Goal: Task Accomplishment & Management: Complete application form

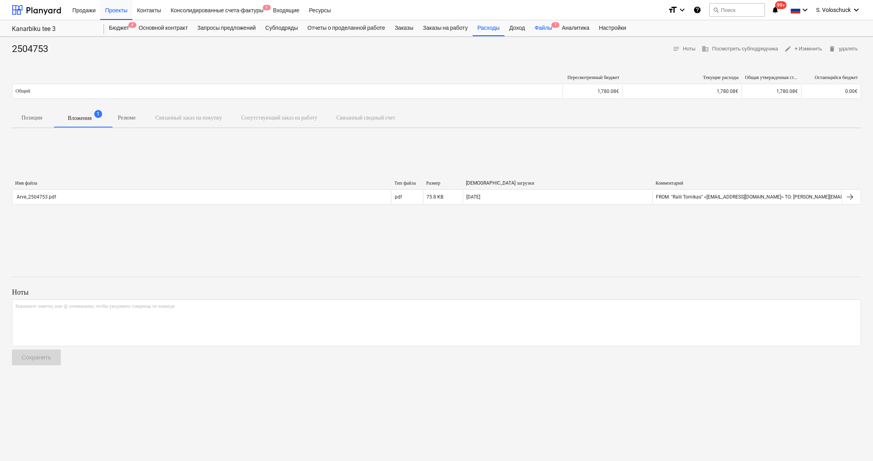
click at [557, 31] on div "Файлы 1" at bounding box center [543, 28] width 27 height 16
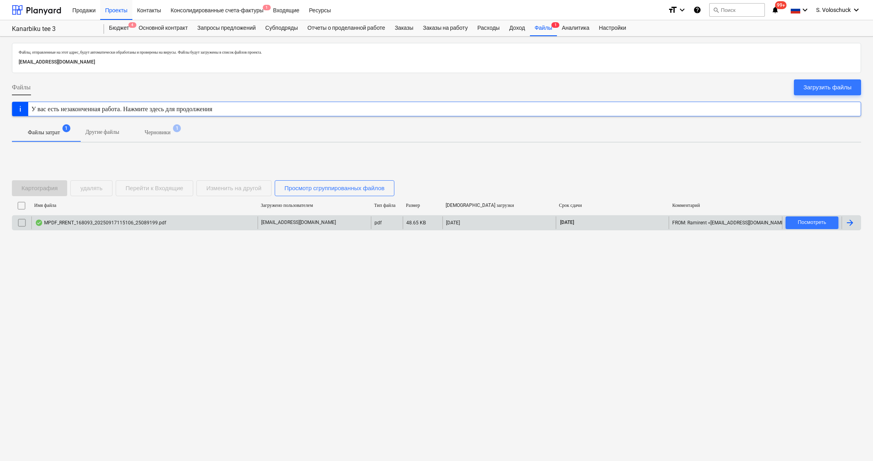
click at [145, 229] on div "Имя файла Загружено пользователем Тип файла Размер Дата загрузки Срок сдачи Ком…" at bounding box center [436, 216] width 849 height 34
click at [150, 223] on div "MPDF_RRENT_168093_20250917115106_25089199.pdf" at bounding box center [100, 223] width 131 height 6
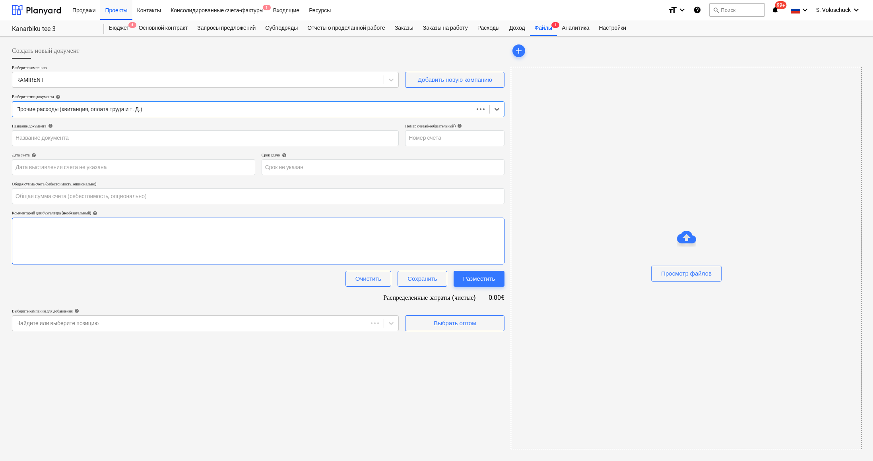
type input "0.00"
type input "25089199"
type input "[DATE]"
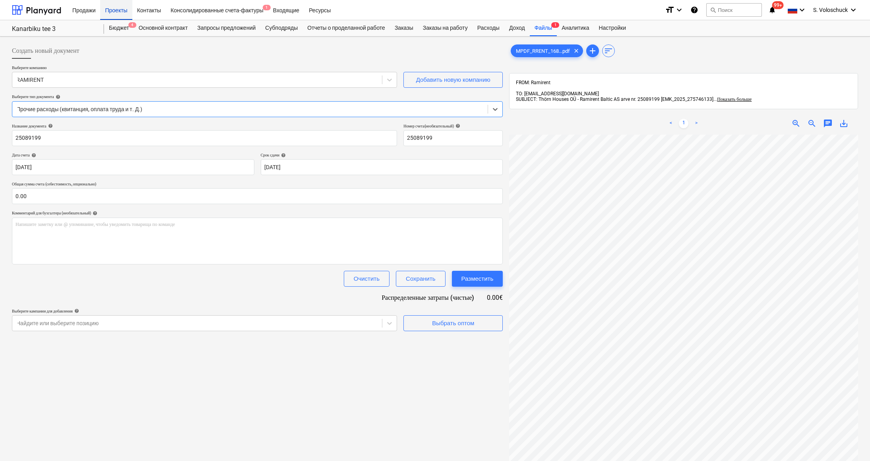
click at [124, 13] on div "Проекты" at bounding box center [116, 10] width 32 height 20
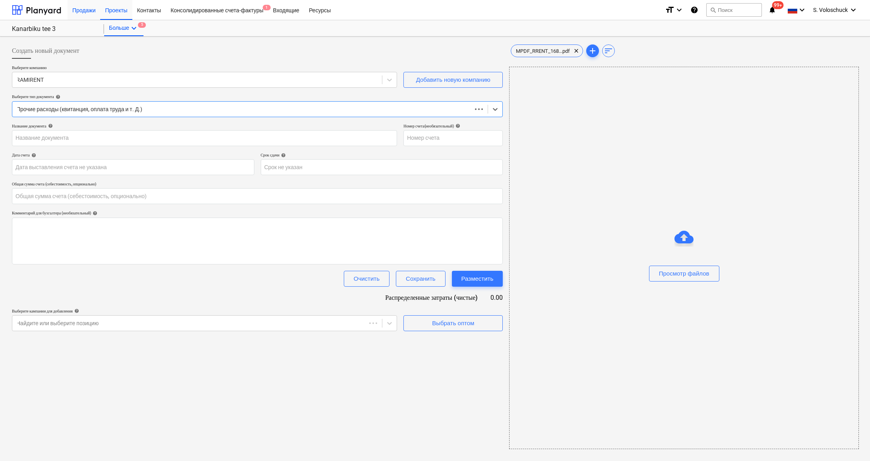
type input "25089199"
type input "[DATE]"
type input "0.00"
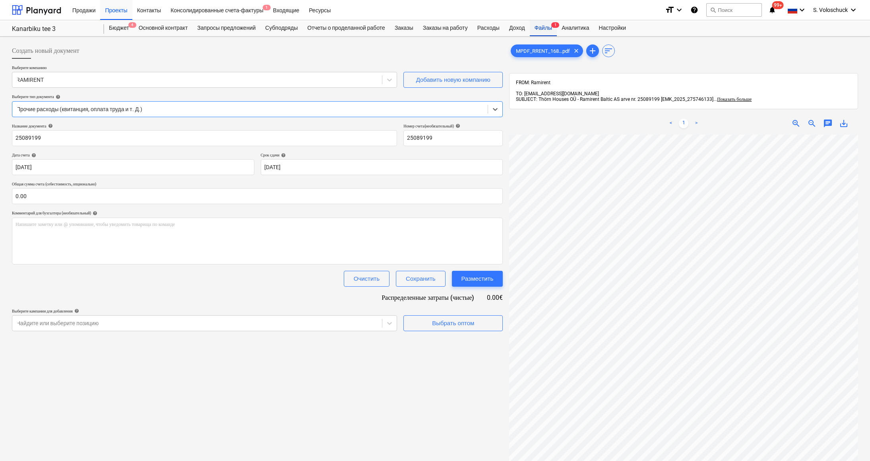
click at [554, 26] on div "Файлы 1" at bounding box center [543, 28] width 27 height 16
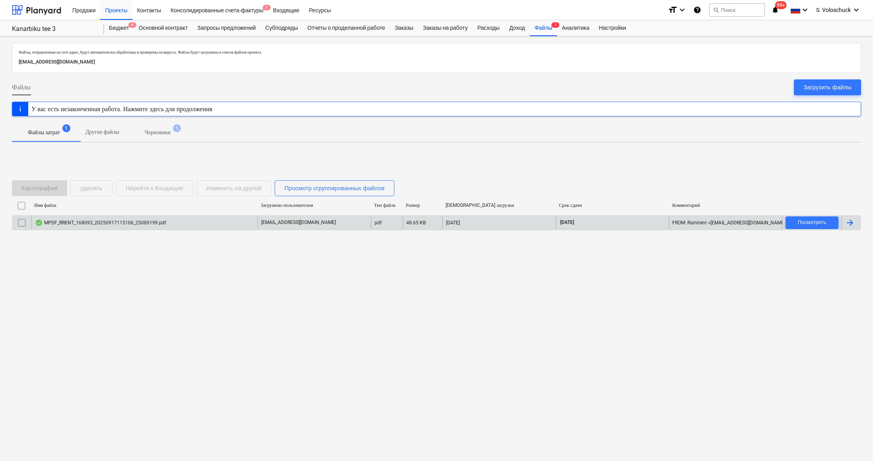
click at [174, 223] on div "MPDF_RRENT_168093_20250917115106_25089199.pdf" at bounding box center [144, 223] width 226 height 13
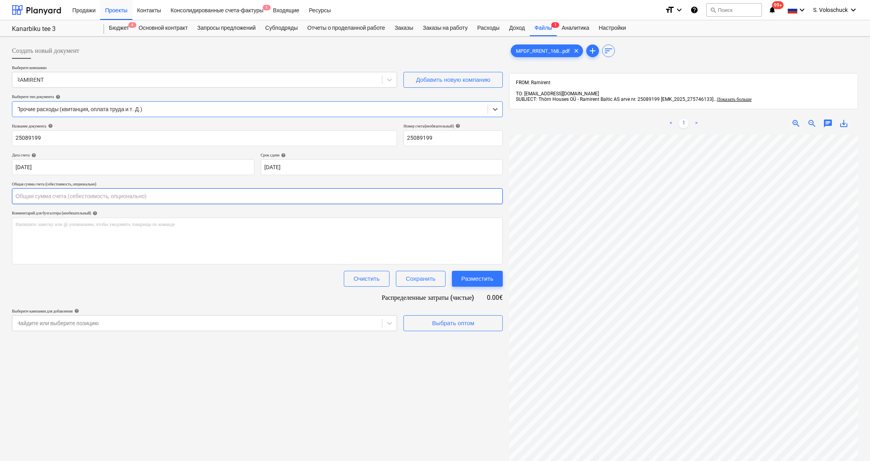
click at [62, 192] on input "text" at bounding box center [257, 196] width 491 height 16
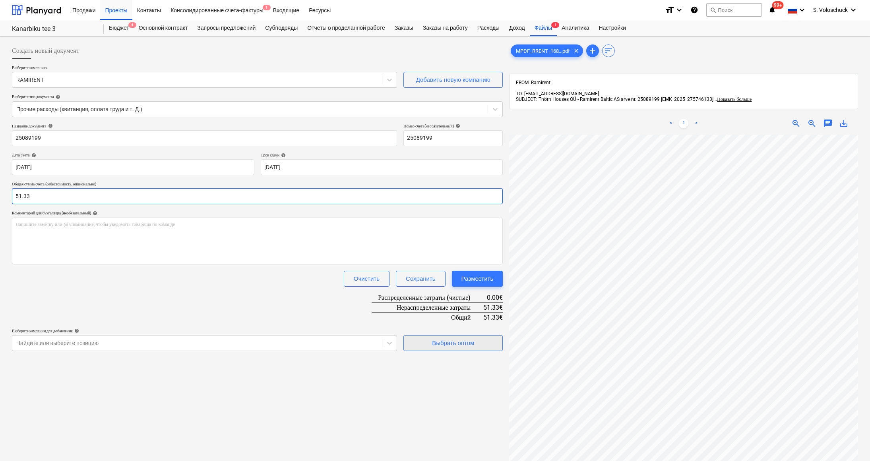
type input "51.33"
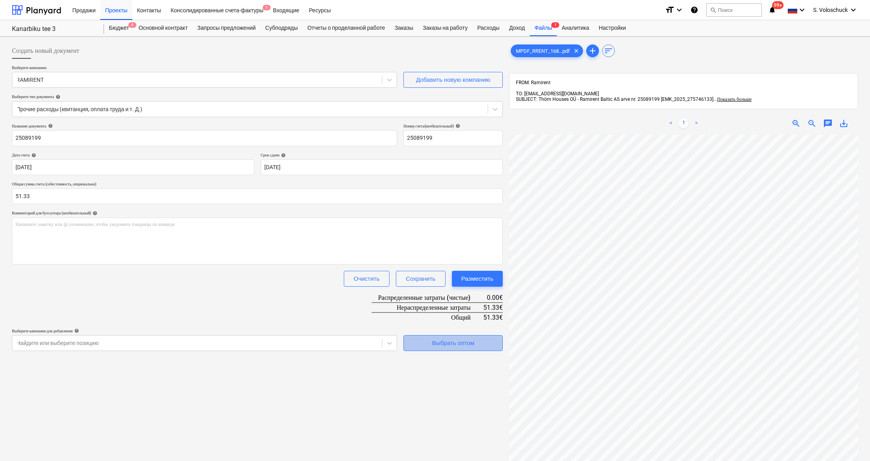
click at [442, 345] on div "Выбрать оптом" at bounding box center [453, 343] width 42 height 10
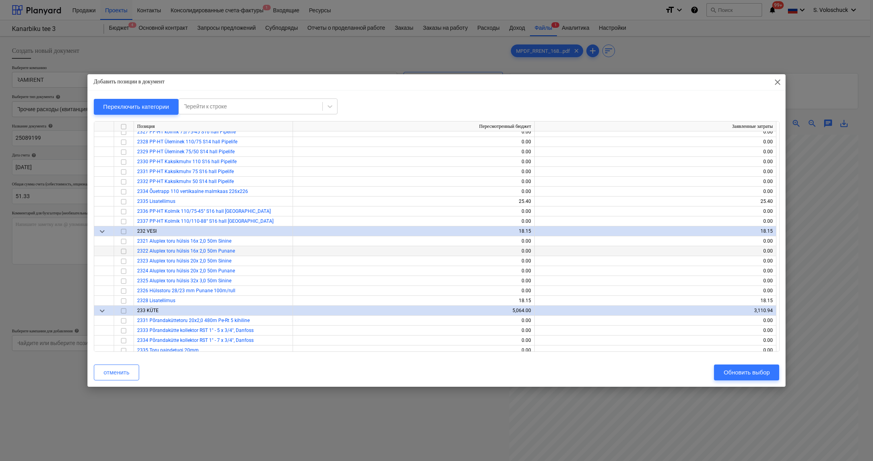
scroll to position [553, 0]
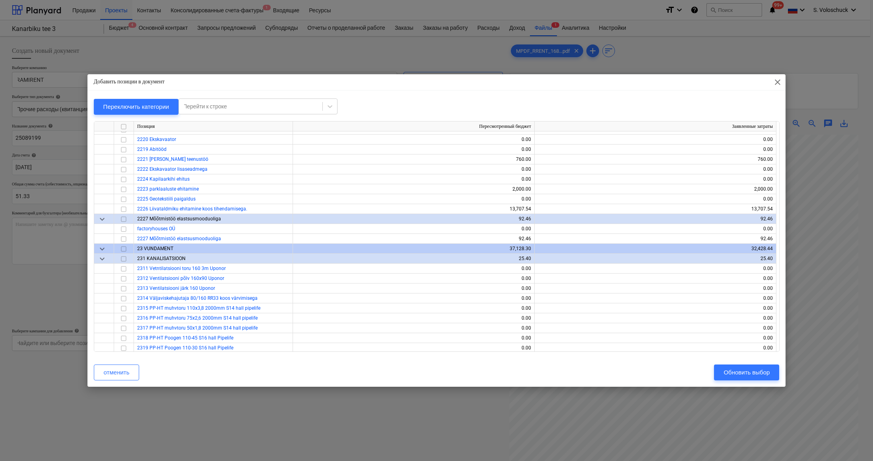
click at [775, 84] on span "close" at bounding box center [778, 82] width 10 height 10
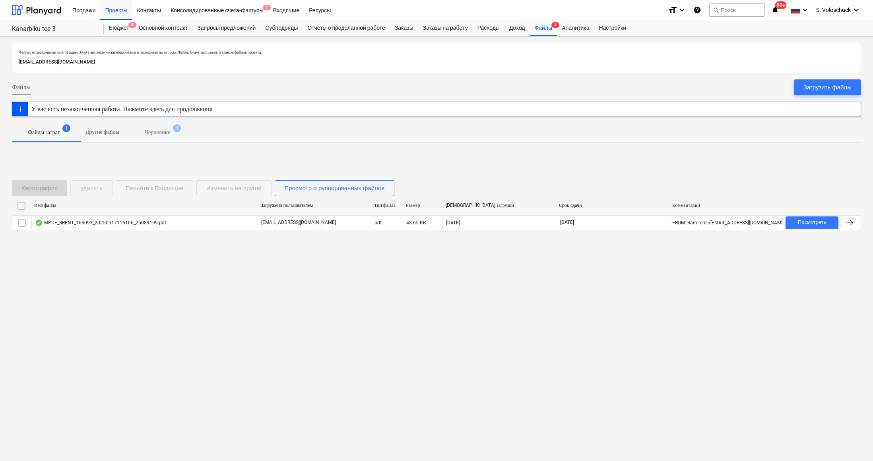
click at [26, 223] on input "checkbox" at bounding box center [21, 223] width 13 height 13
click at [172, 191] on div "Перейти к Входящие" at bounding box center [155, 188] width 58 height 10
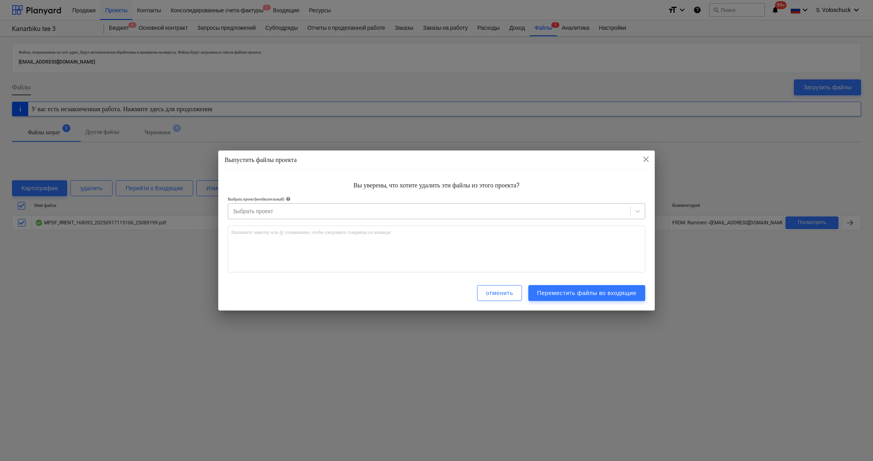
click at [368, 211] on div at bounding box center [429, 211] width 394 height 8
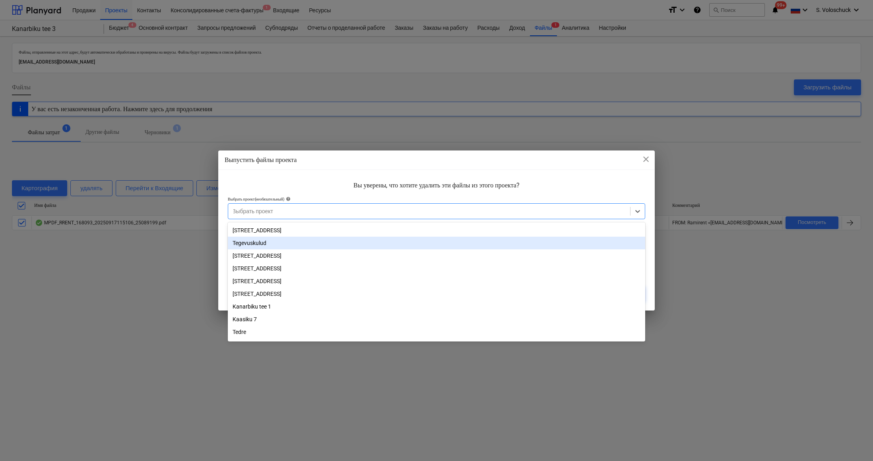
click at [273, 242] on div "Tegevuskulud" at bounding box center [436, 243] width 417 height 13
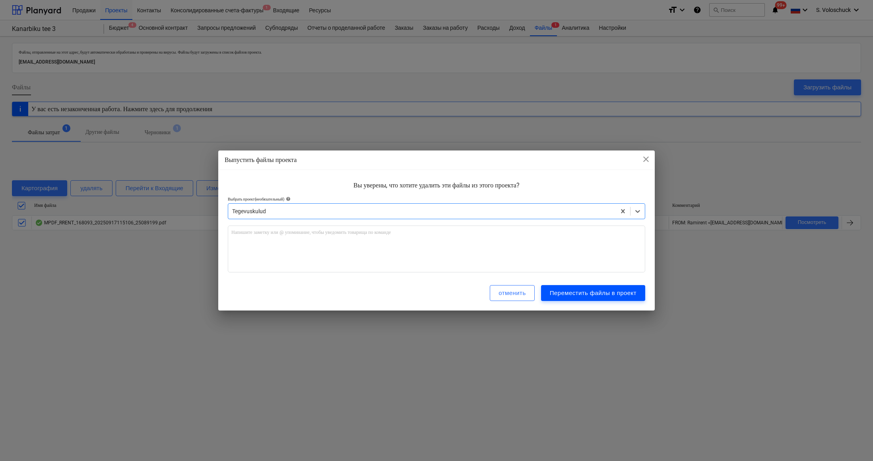
click at [619, 289] on div "Переместить файлы в проект" at bounding box center [593, 293] width 87 height 10
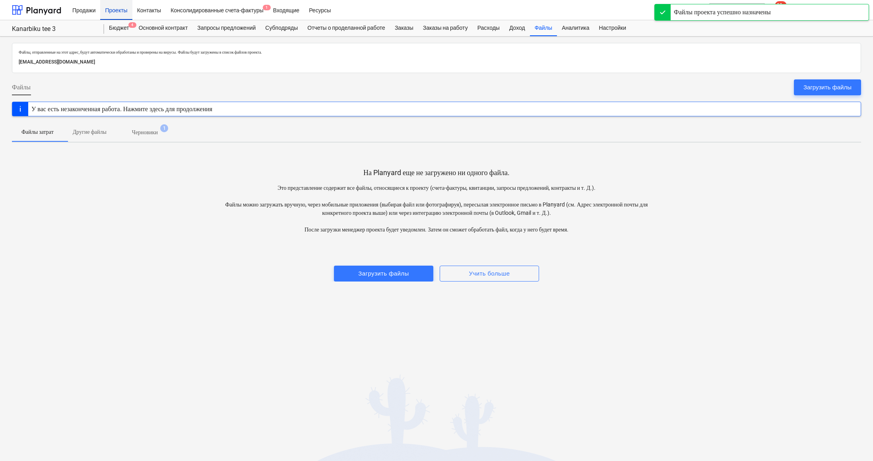
click at [116, 13] on div "Проекты" at bounding box center [116, 10] width 32 height 20
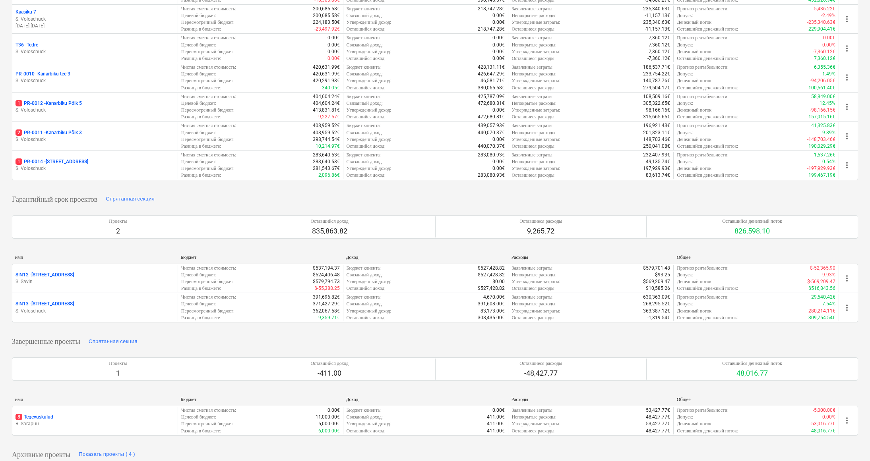
scroll to position [236, 0]
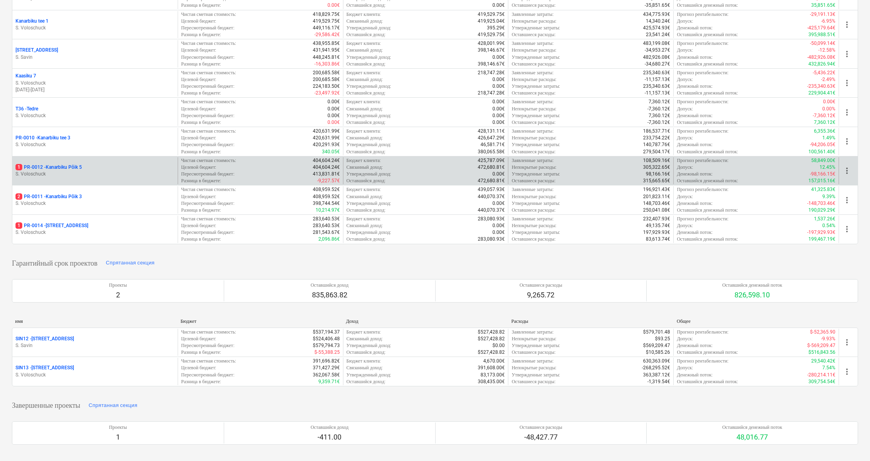
click at [62, 164] on p "1 PR-0012 - Kanarbiku Põik 5" at bounding box center [48, 167] width 66 height 7
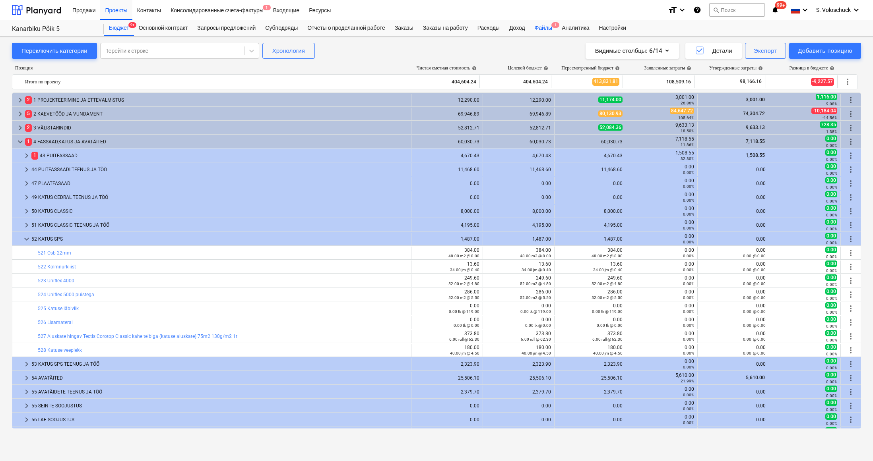
click at [557, 29] on div "Файлы 1" at bounding box center [543, 28] width 27 height 16
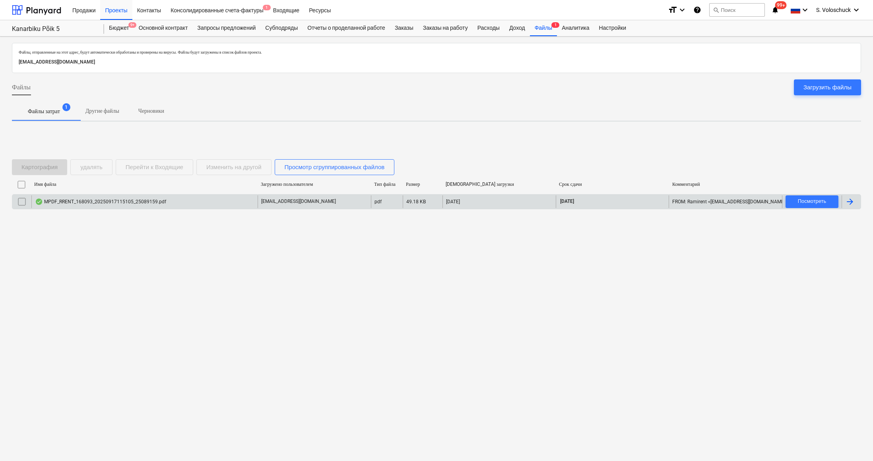
click at [205, 200] on div "MPDF_RRENT_168093_20250917115105_25089159.pdf" at bounding box center [144, 202] width 226 height 13
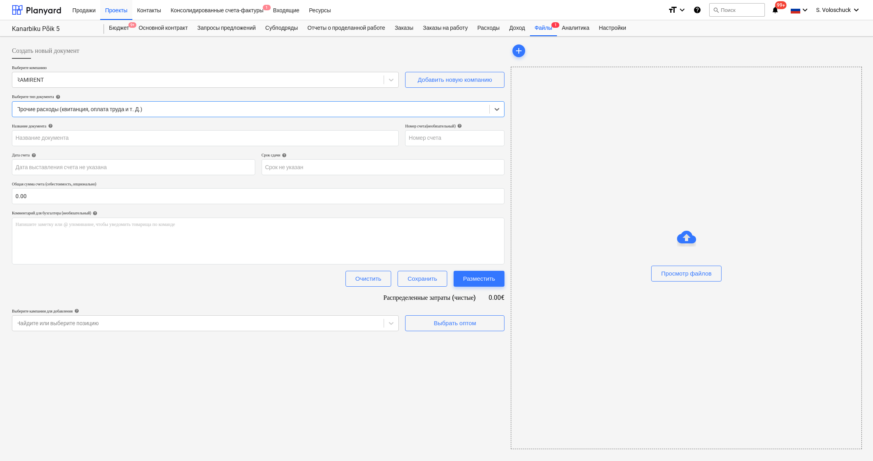
type input "25089159"
type input "[DATE]"
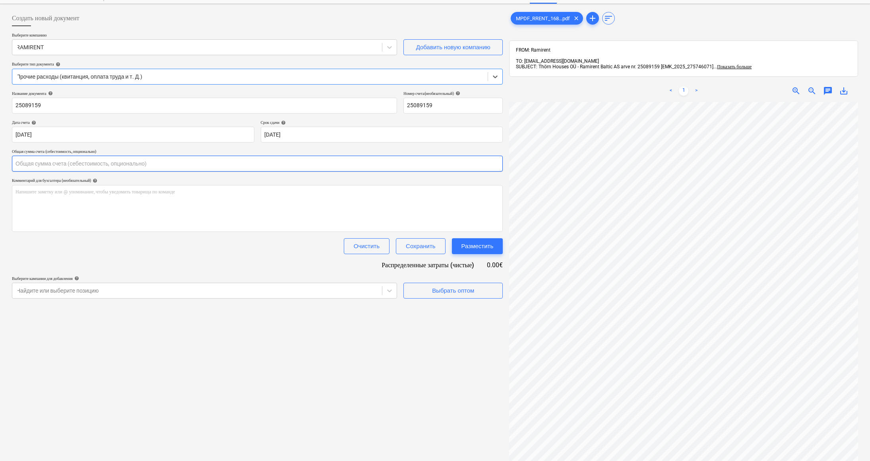
click at [50, 165] on input "text" at bounding box center [257, 164] width 491 height 16
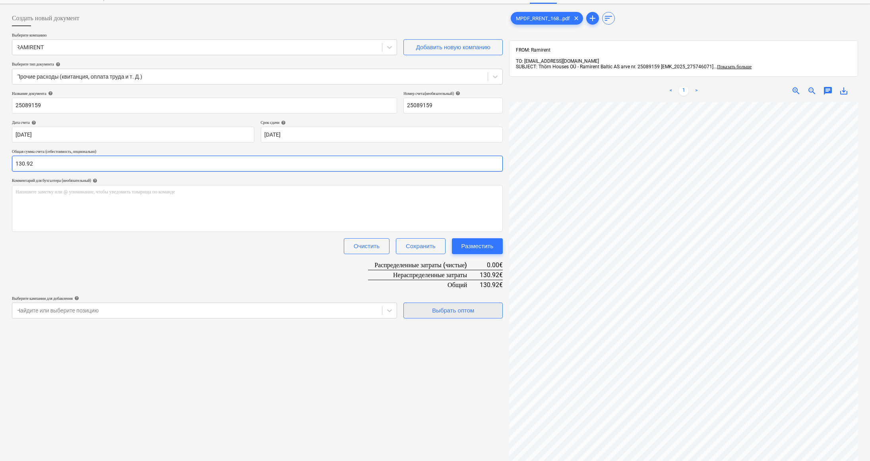
type input "130.92"
click at [483, 310] on span "Выбрать оптом" at bounding box center [452, 311] width 79 height 10
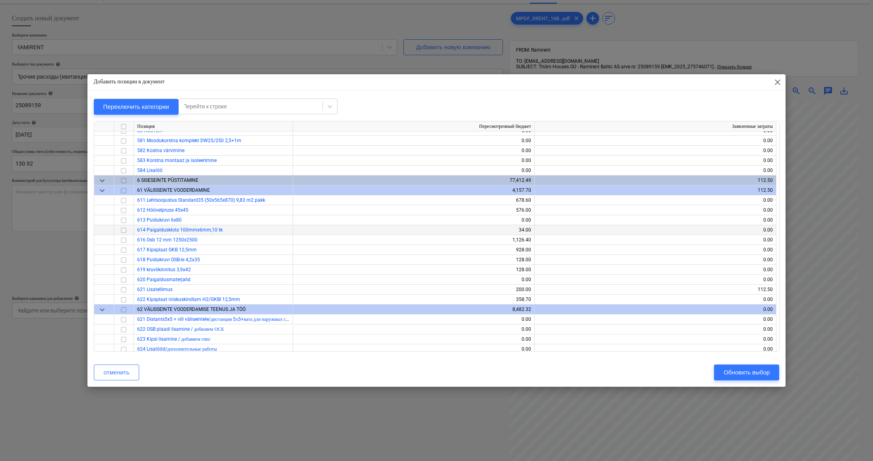
scroll to position [3671, 0]
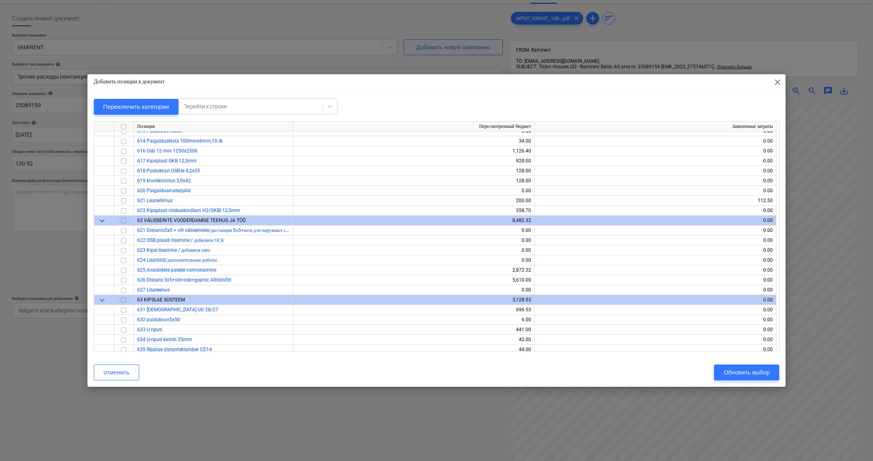
click at [778, 85] on span "close" at bounding box center [778, 82] width 10 height 10
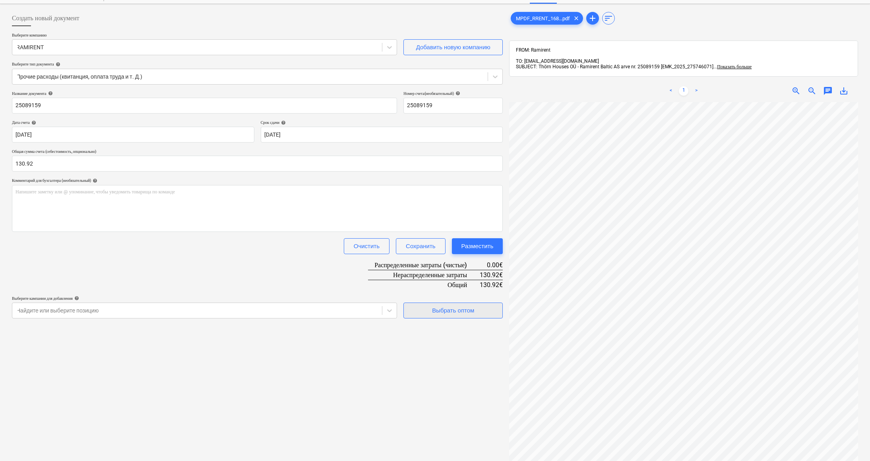
click at [432, 314] on div "Выбрать оптом" at bounding box center [453, 311] width 42 height 10
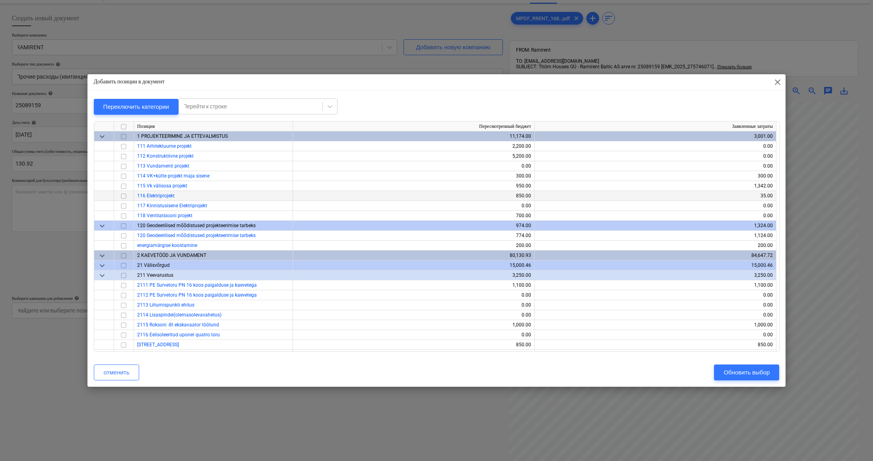
drag, startPoint x: 130, startPoint y: 182, endPoint x: 142, endPoint y: 193, distance: 16.9
click at [131, 186] on div at bounding box center [124, 186] width 20 height 10
click at [105, 136] on span "keyboard_arrow_down" at bounding box center [102, 137] width 10 height 10
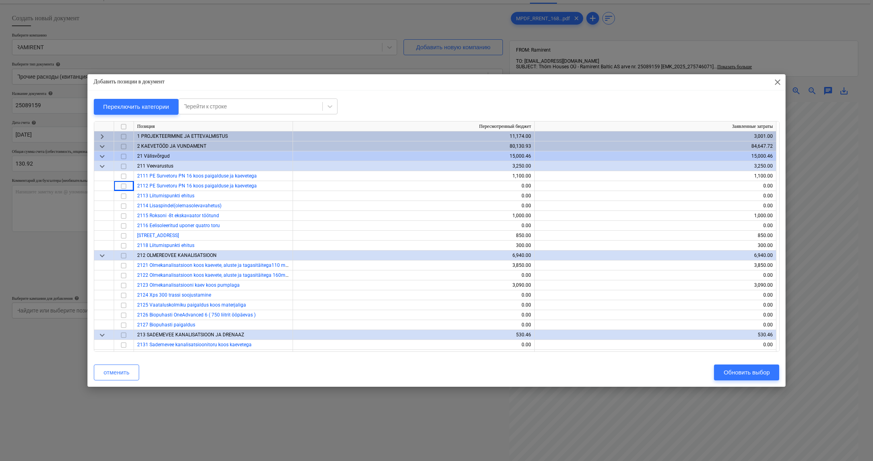
click at [101, 146] on span "keyboard_arrow_down" at bounding box center [102, 147] width 10 height 10
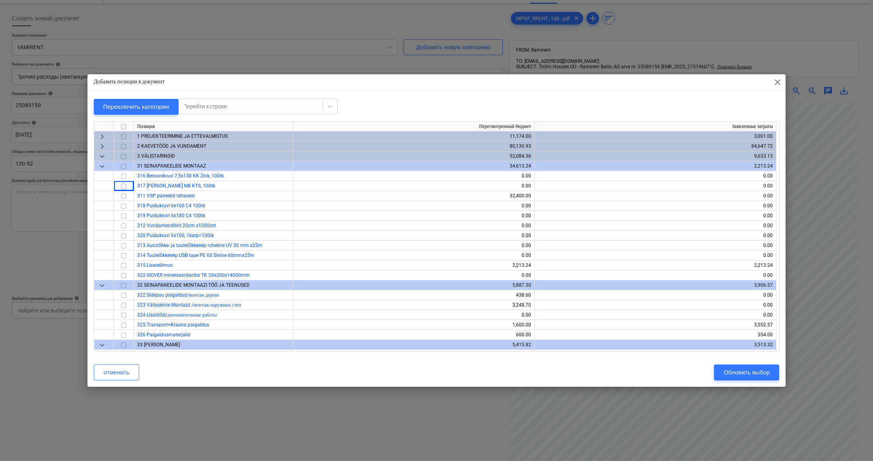
click at [104, 156] on span "keyboard_arrow_down" at bounding box center [102, 157] width 10 height 10
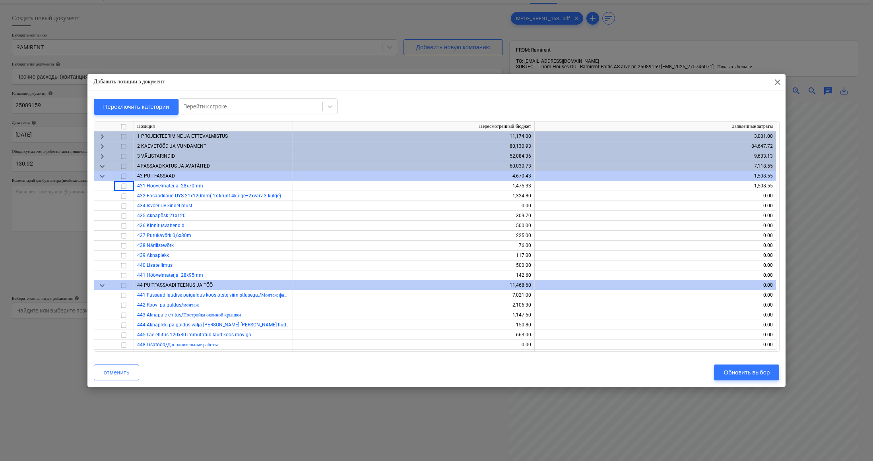
click at [102, 166] on span "keyboard_arrow_down" at bounding box center [102, 167] width 10 height 10
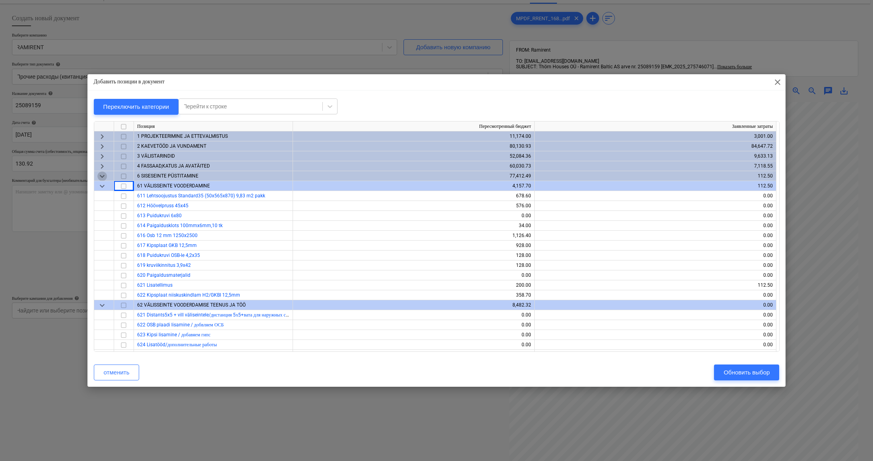
click at [100, 177] on span "keyboard_arrow_down" at bounding box center [102, 177] width 10 height 10
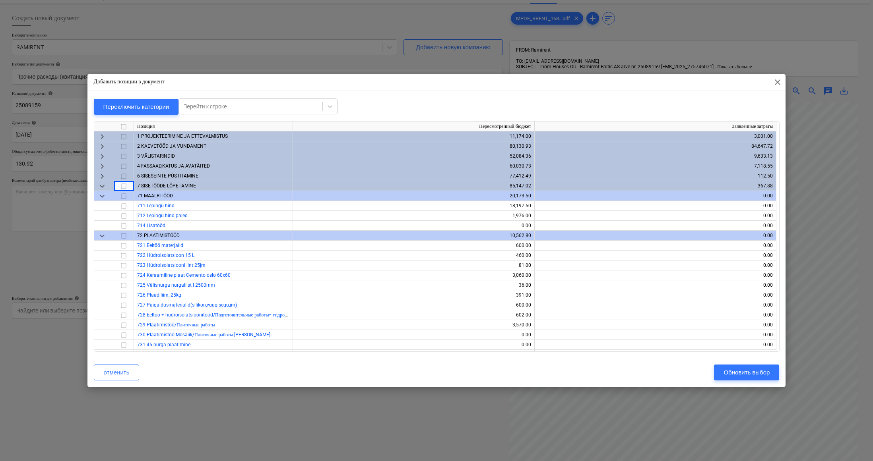
click at [100, 185] on span "keyboard_arrow_down" at bounding box center [102, 187] width 10 height 10
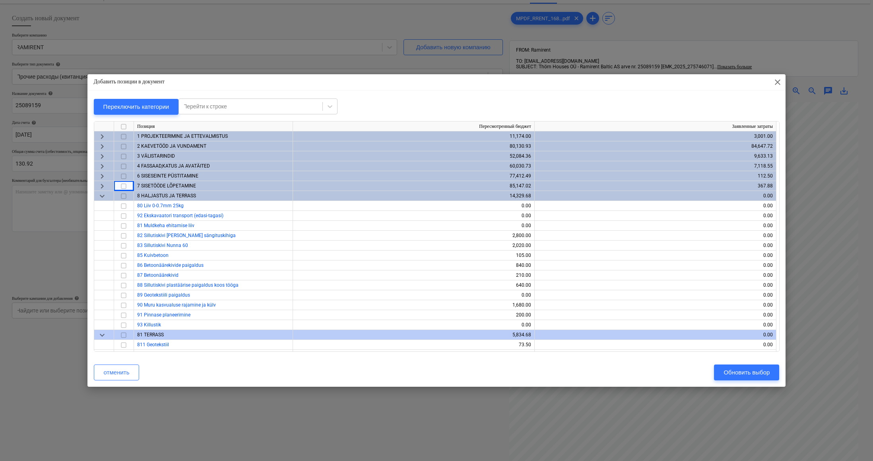
click at [102, 195] on span "keyboard_arrow_down" at bounding box center [102, 197] width 10 height 10
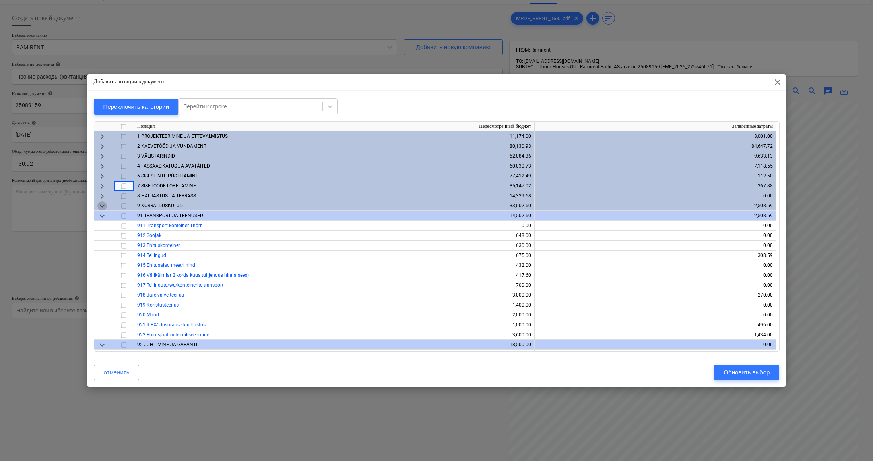
click at [99, 203] on span "keyboard_arrow_down" at bounding box center [102, 206] width 10 height 10
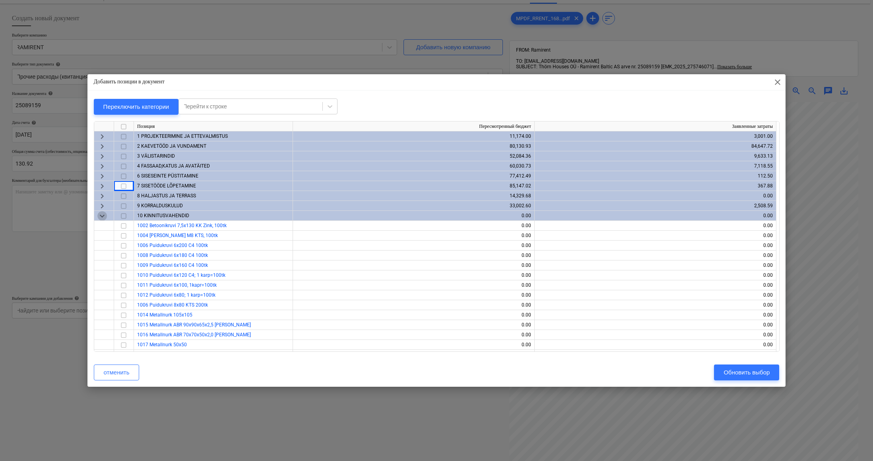
click at [101, 213] on span "keyboard_arrow_down" at bounding box center [102, 216] width 10 height 10
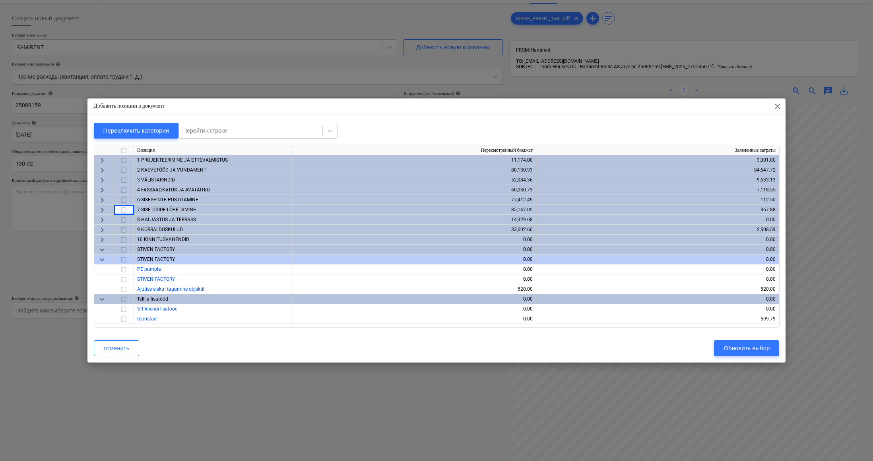
click at [392, 225] on div "14,329.68" at bounding box center [414, 220] width 243 height 10
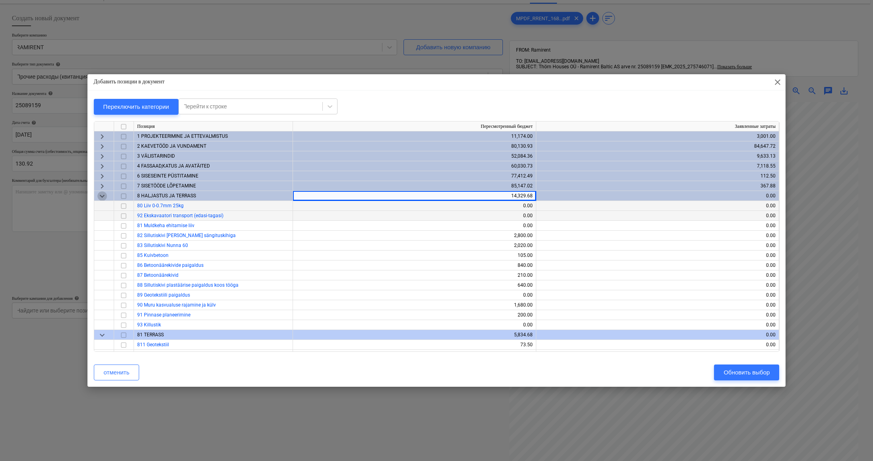
click at [101, 198] on span "keyboard_arrow_down" at bounding box center [102, 197] width 10 height 10
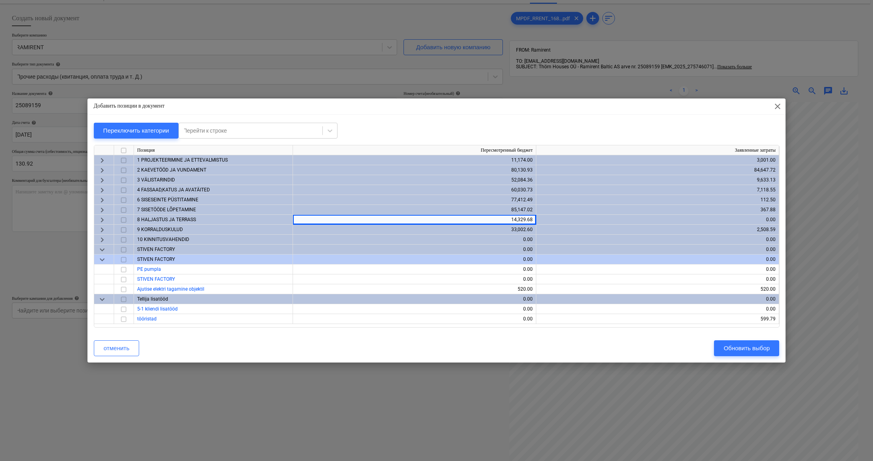
click at [101, 188] on span "keyboard_arrow_right" at bounding box center [102, 191] width 10 height 10
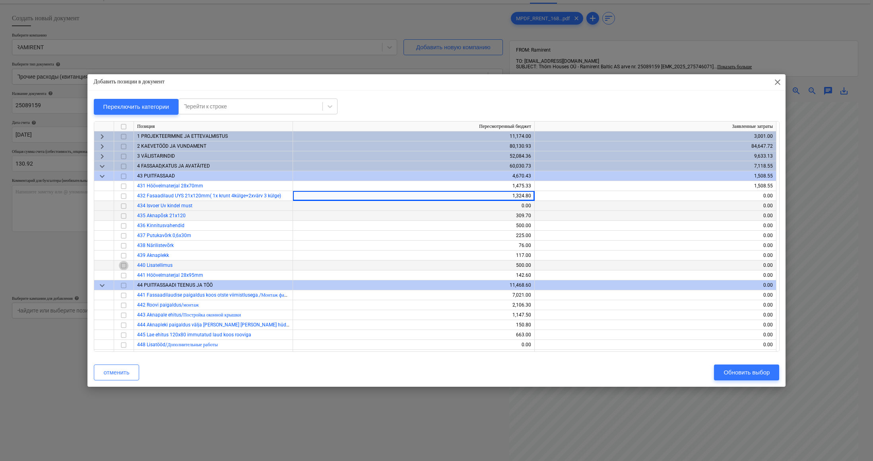
click at [122, 265] on input "checkbox" at bounding box center [124, 266] width 10 height 10
click at [746, 368] on div "Обновить выбор" at bounding box center [746, 373] width 46 height 10
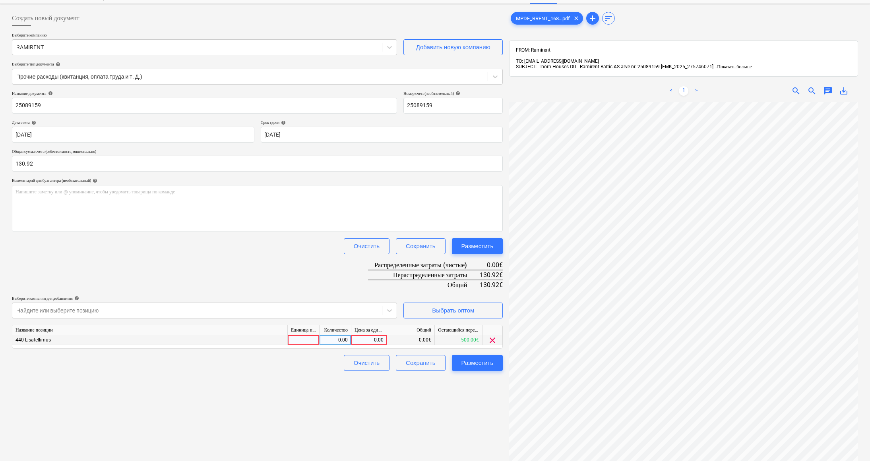
click at [364, 339] on div "0.00" at bounding box center [368, 340] width 29 height 10
type input "130.92"
click at [447, 436] on div "Создать новый документ Выберите компанию RAMIRENT Добавить новую компанию Выбер…" at bounding box center [257, 275] width 497 height 537
click at [488, 366] on div "Разместить" at bounding box center [477, 363] width 32 height 10
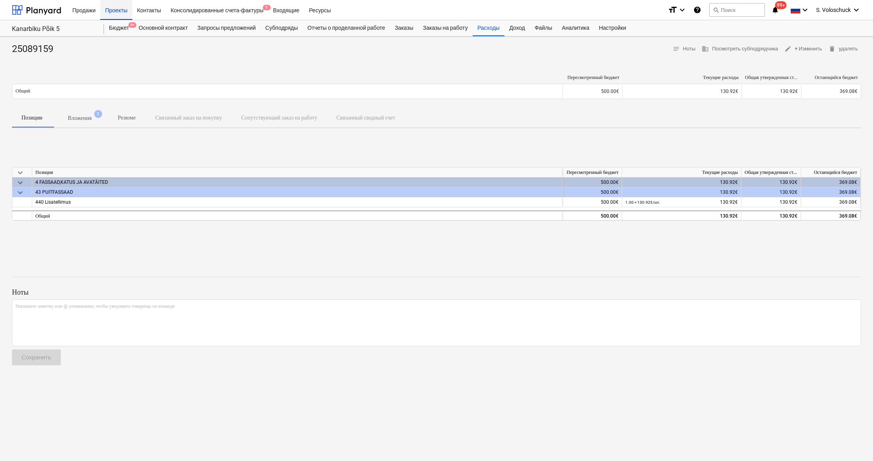
click at [126, 12] on div "Проекты" at bounding box center [116, 10] width 32 height 20
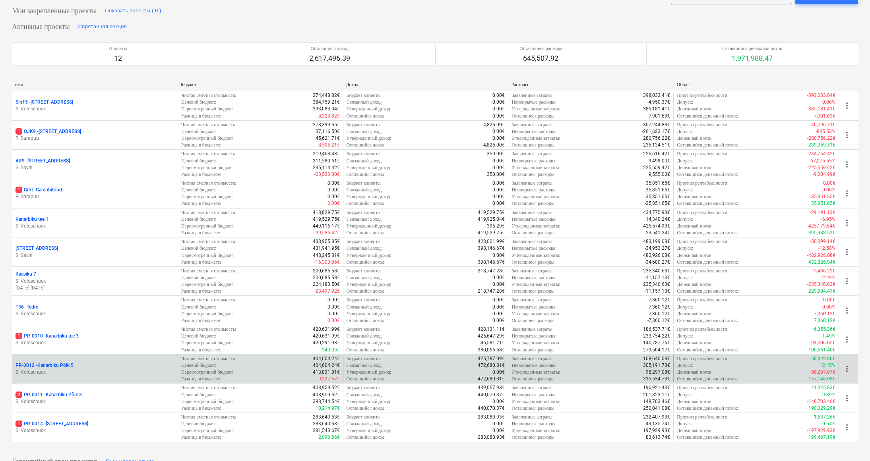
scroll to position [40, 0]
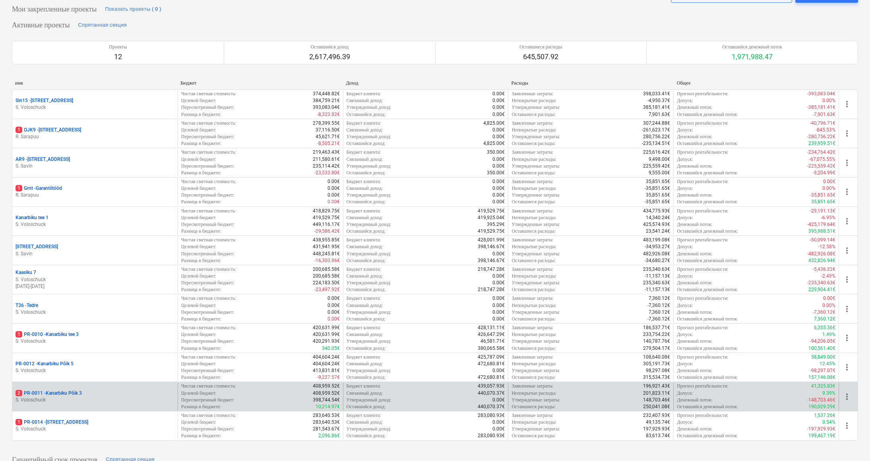
click at [67, 393] on p "2 PR-0011 - Kanarbiku Põik 3" at bounding box center [48, 393] width 66 height 7
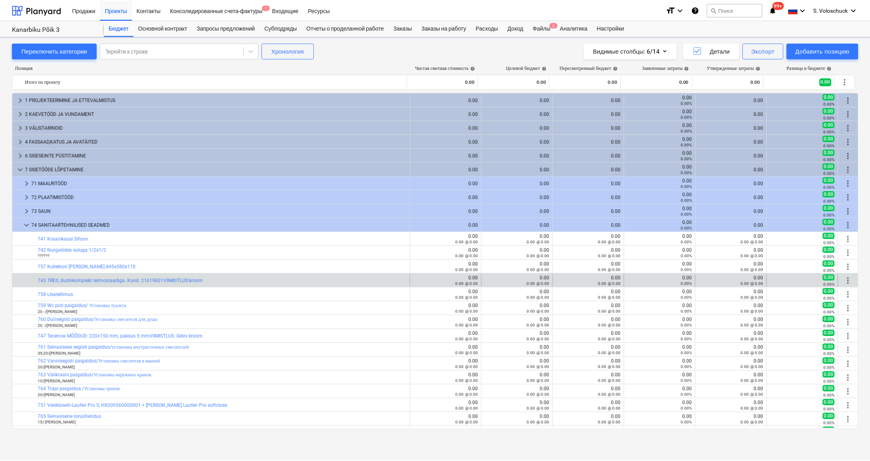
scroll to position [71, 0]
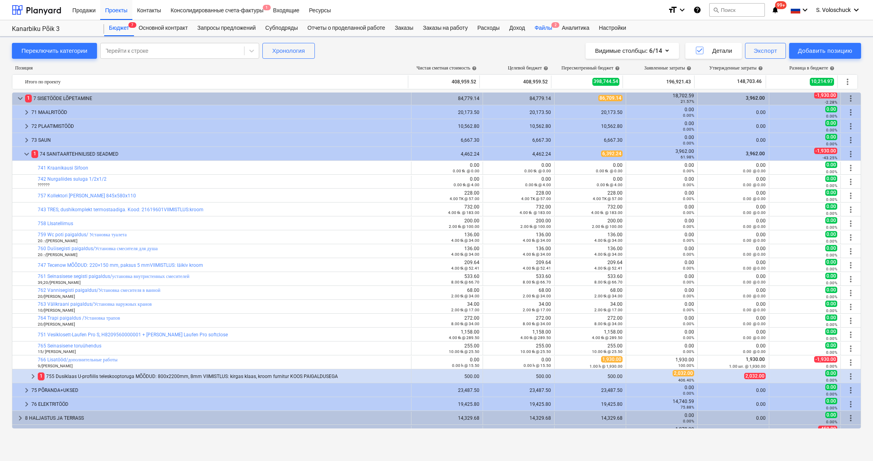
click at [547, 30] on div "Файлы 2" at bounding box center [543, 28] width 27 height 16
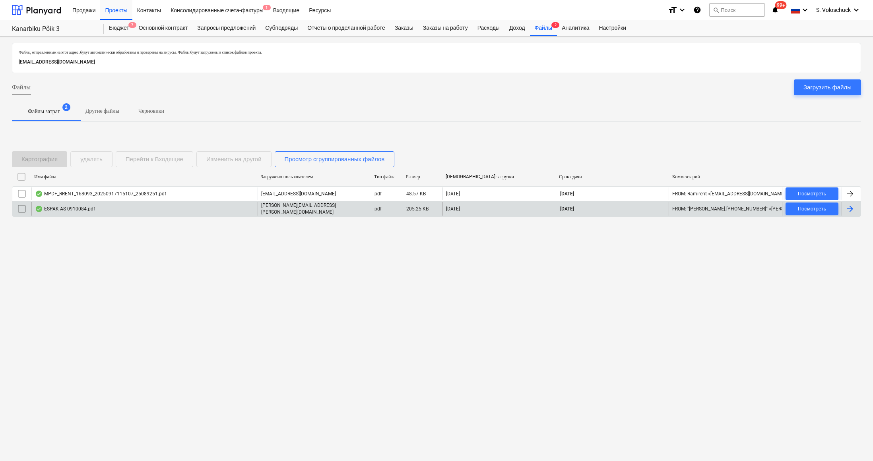
click at [73, 208] on div "ESPAK AS 0910084.pdf" at bounding box center [65, 209] width 60 height 6
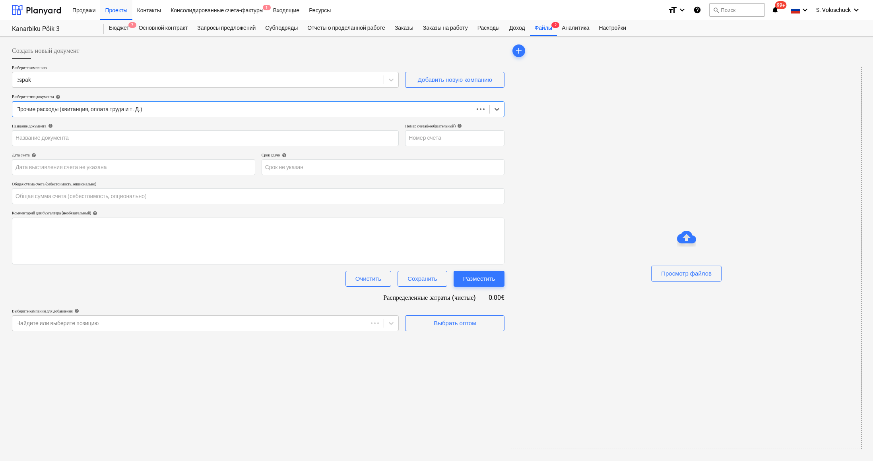
type input "0.00"
type input "0910084"
type input "[DATE]"
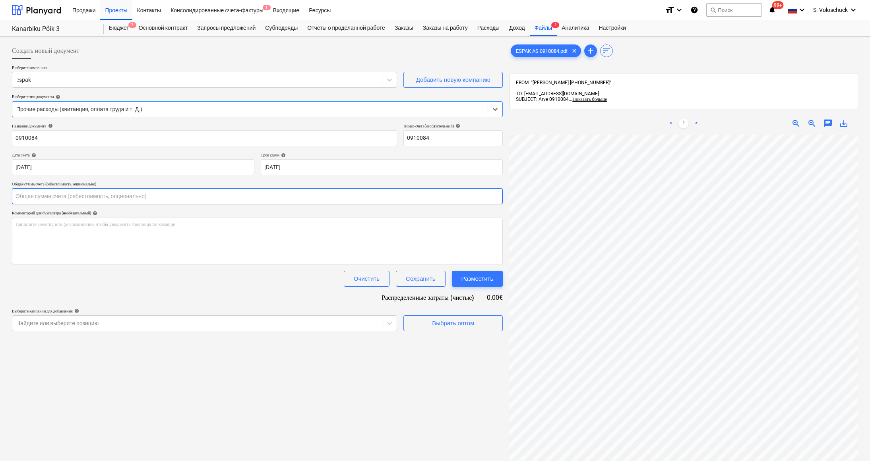
click at [47, 196] on input "text" at bounding box center [257, 196] width 491 height 16
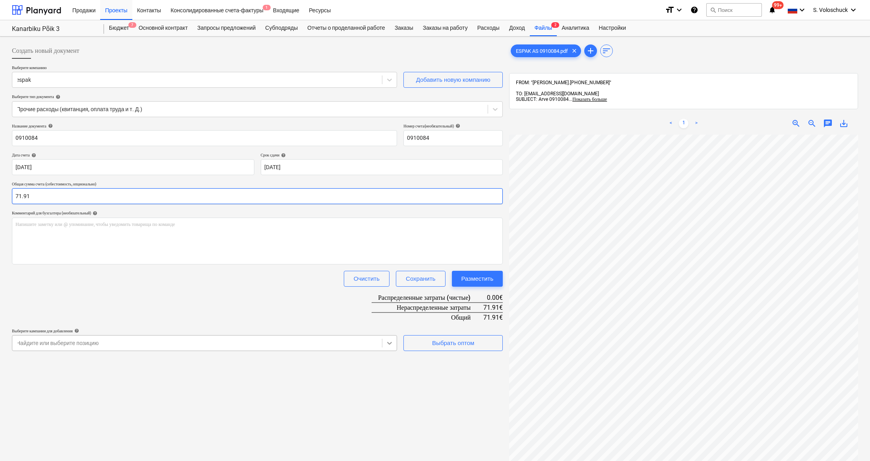
type input "71.91"
click at [390, 340] on div at bounding box center [389, 343] width 14 height 14
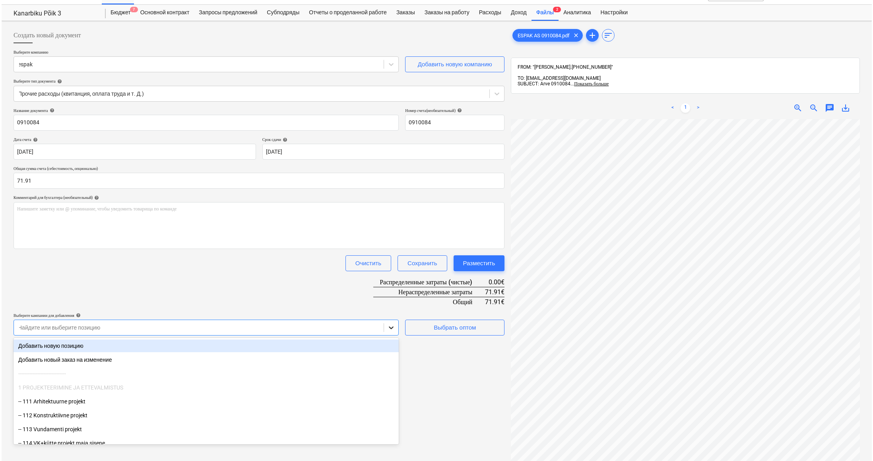
scroll to position [16, 0]
click at [441, 360] on div "Создать новый документ Выберите компанию espak Добавить новую компанию Выберите…" at bounding box center [257, 292] width 497 height 537
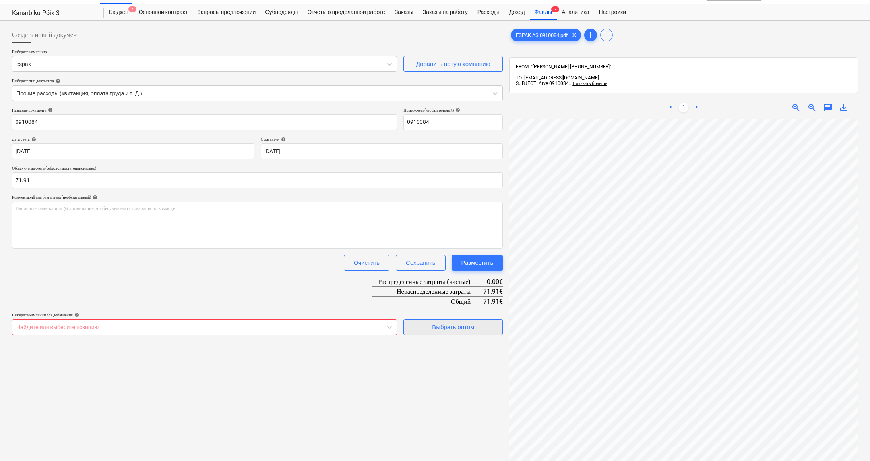
click at [452, 322] on div "Выбрать оптом" at bounding box center [453, 327] width 42 height 10
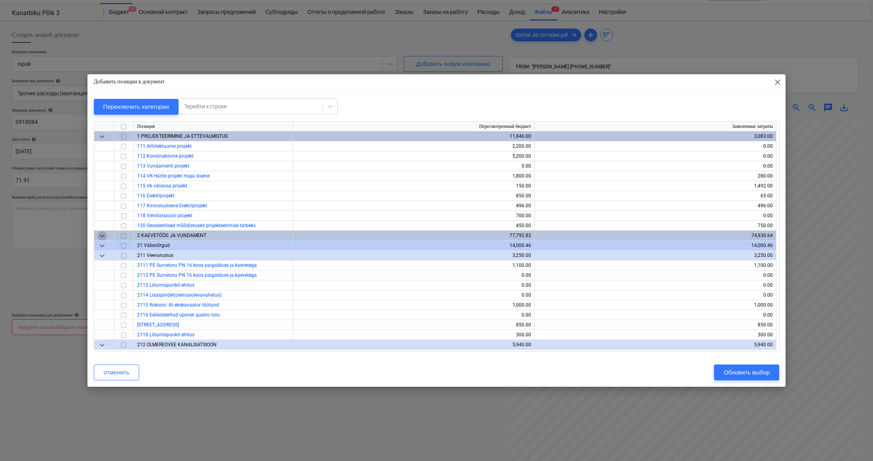
click at [98, 237] on span "keyboard_arrow_down" at bounding box center [102, 236] width 10 height 10
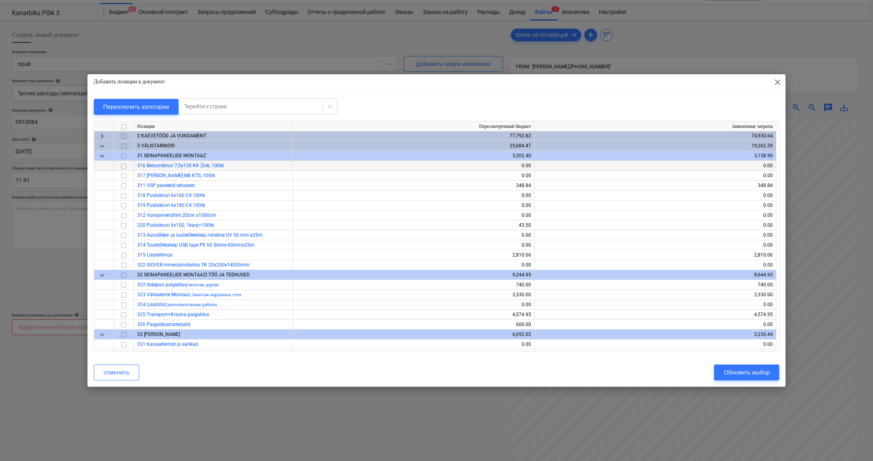
scroll to position [101, 0]
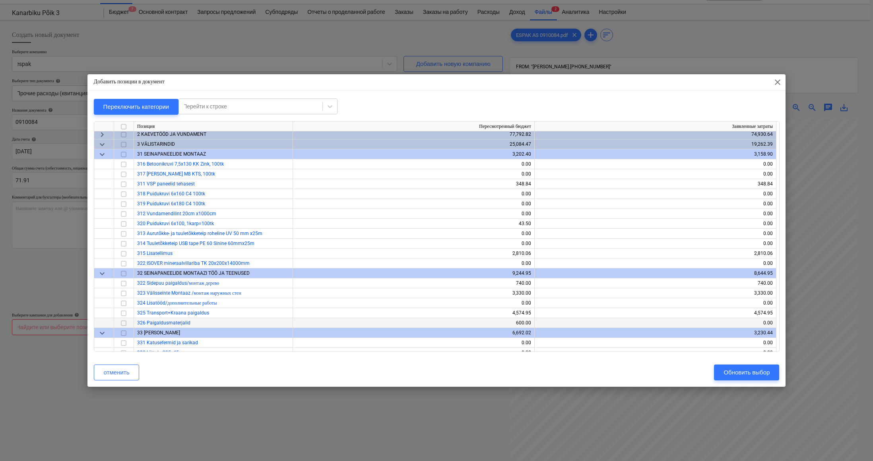
click at [125, 321] on input "checkbox" at bounding box center [124, 324] width 10 height 10
click at [733, 374] on div "Обновить выбор" at bounding box center [746, 373] width 46 height 10
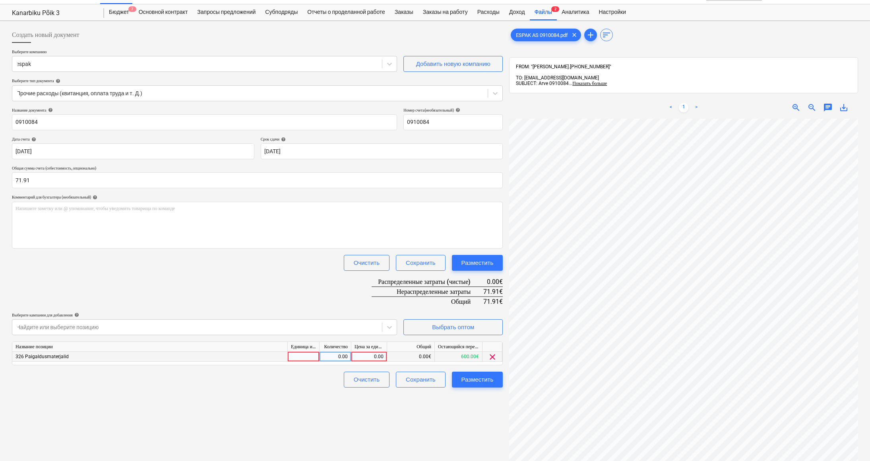
click at [366, 356] on div "0.00" at bounding box center [368, 357] width 29 height 10
type input "71.91"
click at [241, 419] on div "Создать новый документ Выберите компанию espak Добавить новую компанию Выберите…" at bounding box center [257, 292] width 497 height 537
click at [467, 380] on div "Разместить" at bounding box center [477, 380] width 32 height 10
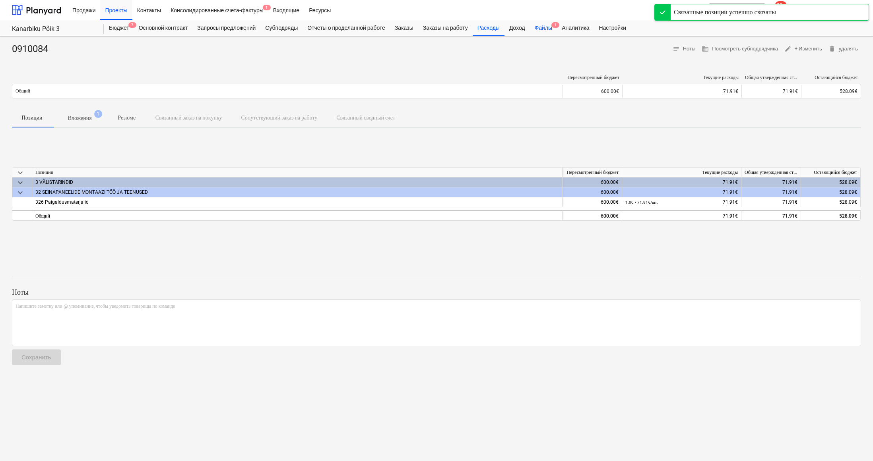
click at [554, 29] on div "Файлы 1" at bounding box center [543, 28] width 27 height 16
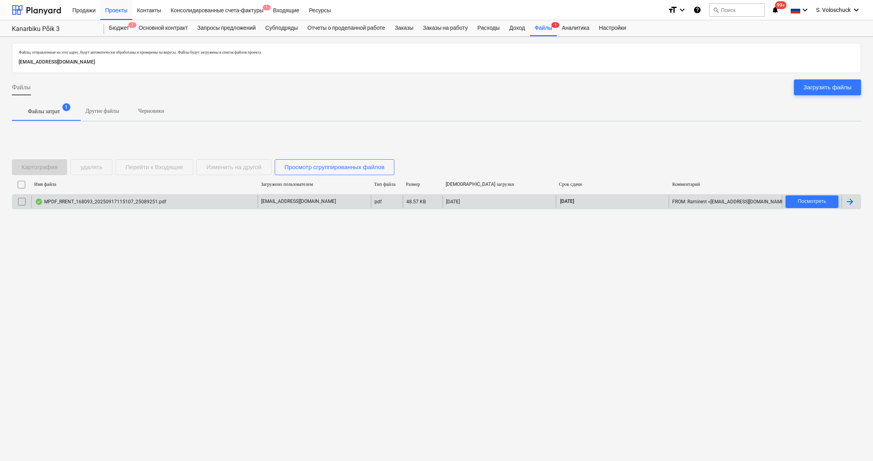
click at [121, 197] on div "MPDF_RRENT_168093_20250917115107_25089251.pdf" at bounding box center [144, 202] width 226 height 13
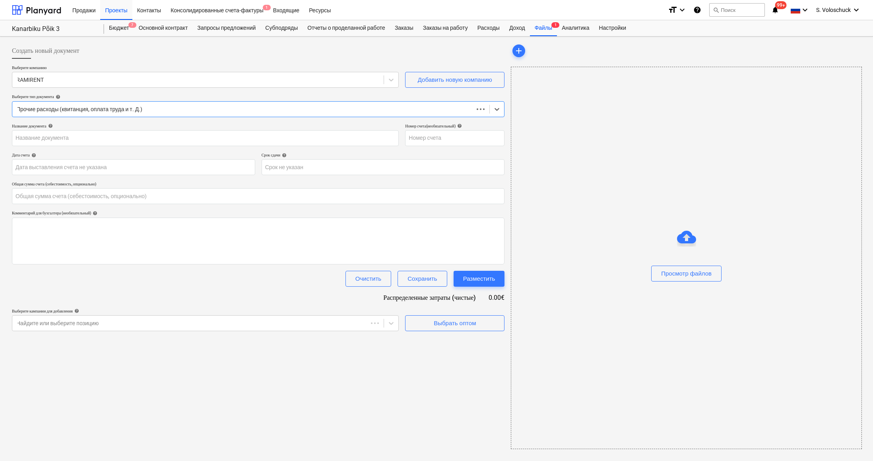
type input "0.00"
type input "25089251"
type input "[DATE]"
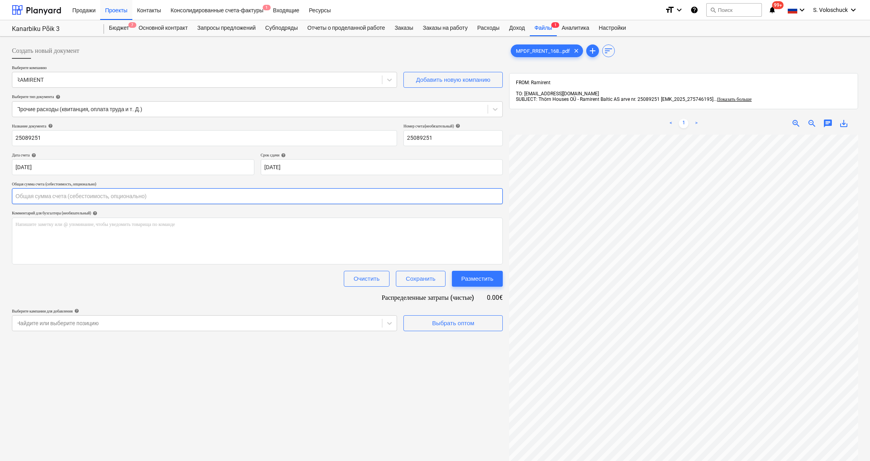
click at [36, 198] on input "text" at bounding box center [257, 196] width 491 height 16
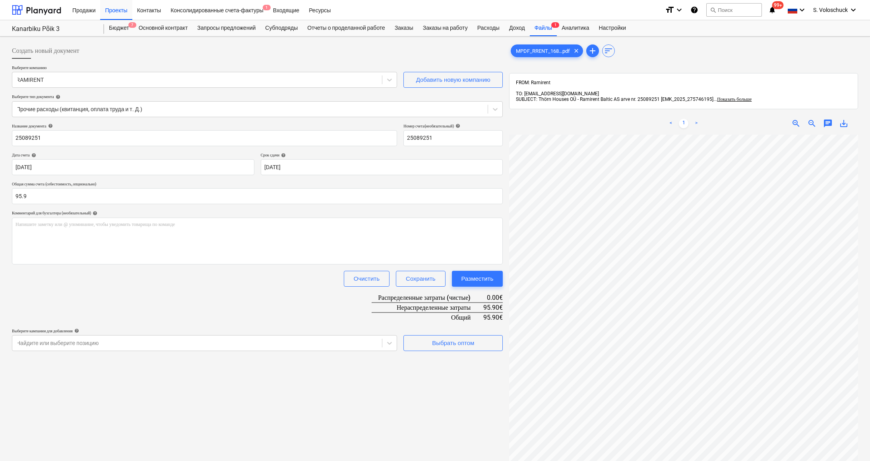
type input "95.90"
click at [335, 422] on div "Создать новый документ Выберите компанию RAMIRENT Добавить новую компанию Выбер…" at bounding box center [257, 308] width 497 height 537
click at [482, 339] on span "Выбрать оптом" at bounding box center [452, 343] width 79 height 10
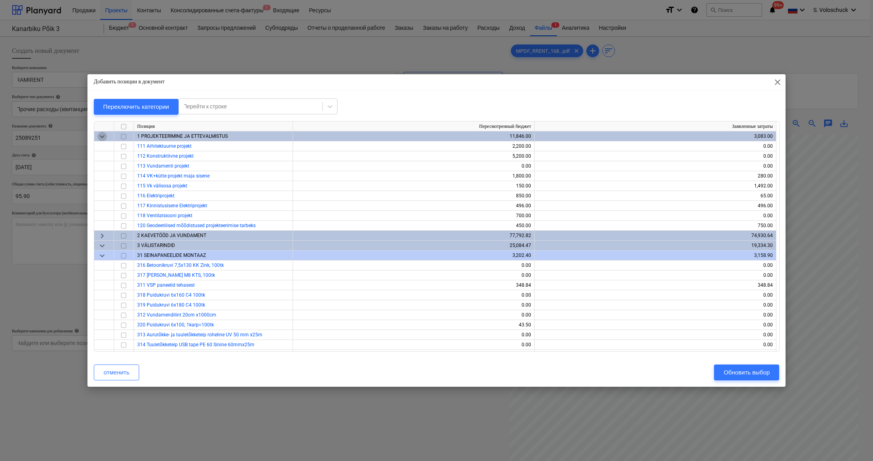
click at [102, 134] on span "keyboard_arrow_down" at bounding box center [102, 137] width 10 height 10
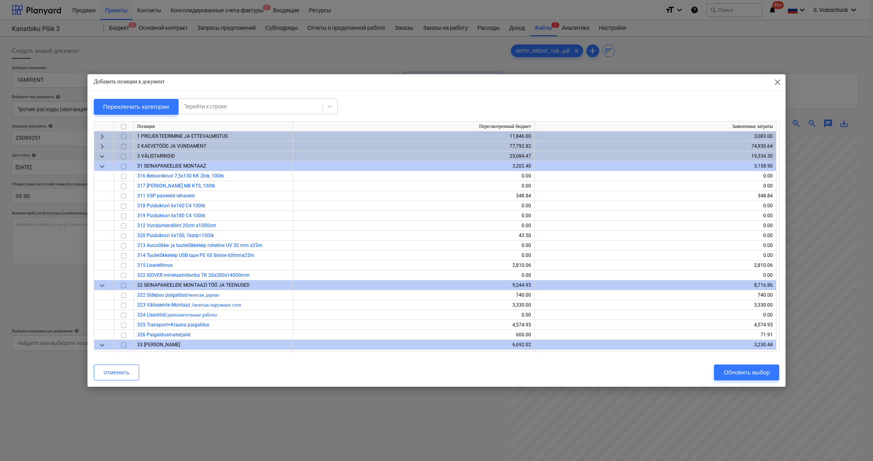
click at [100, 155] on span "keyboard_arrow_down" at bounding box center [102, 157] width 10 height 10
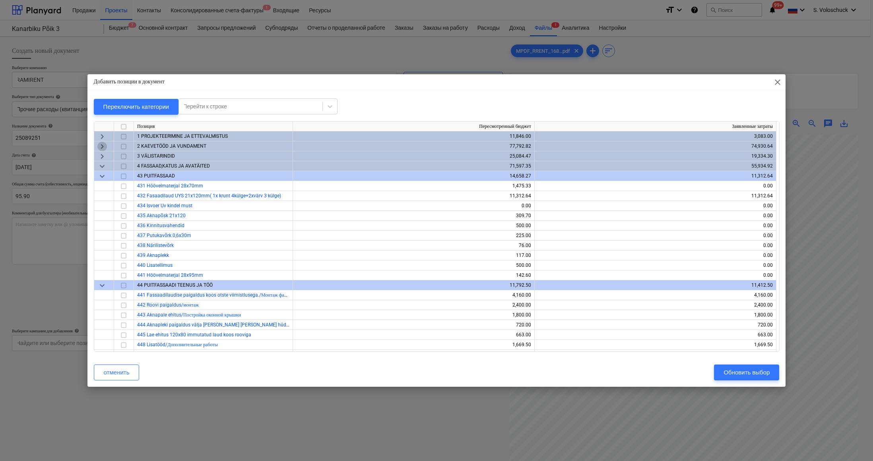
click at [105, 146] on span "keyboard_arrow_right" at bounding box center [102, 147] width 10 height 10
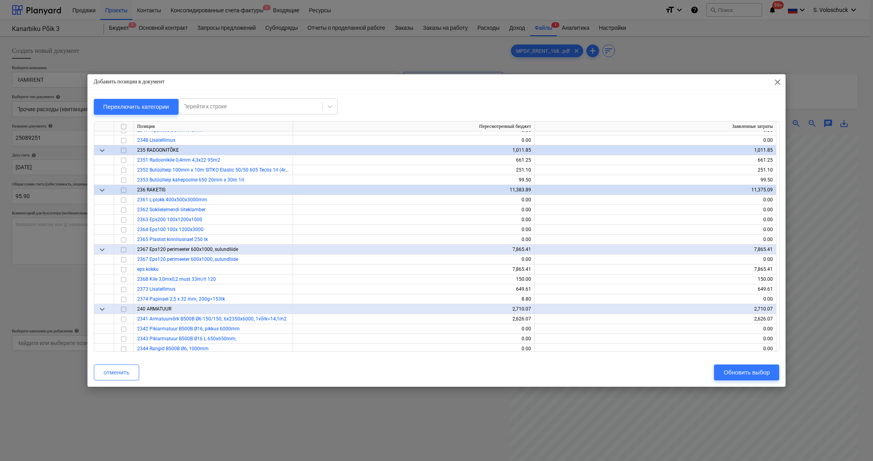
scroll to position [1312, 0]
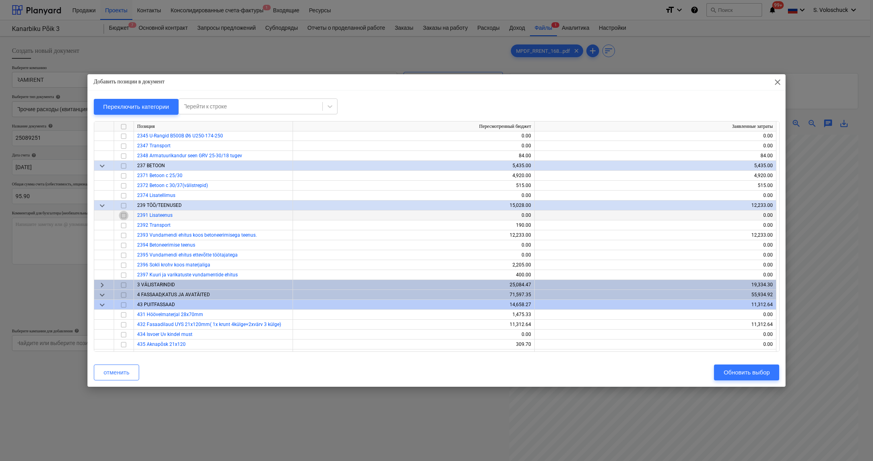
click at [127, 216] on input "checkbox" at bounding box center [124, 216] width 10 height 10
click at [759, 370] on div "Обновить выбор" at bounding box center [746, 373] width 46 height 10
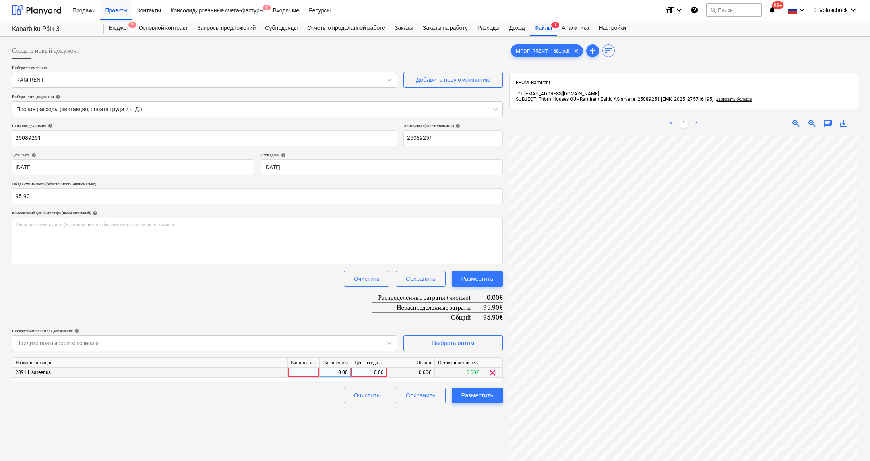
click at [369, 371] on div "0.00" at bounding box center [368, 373] width 29 height 10
type input "95.90"
click at [482, 399] on div "Разместить" at bounding box center [477, 396] width 32 height 10
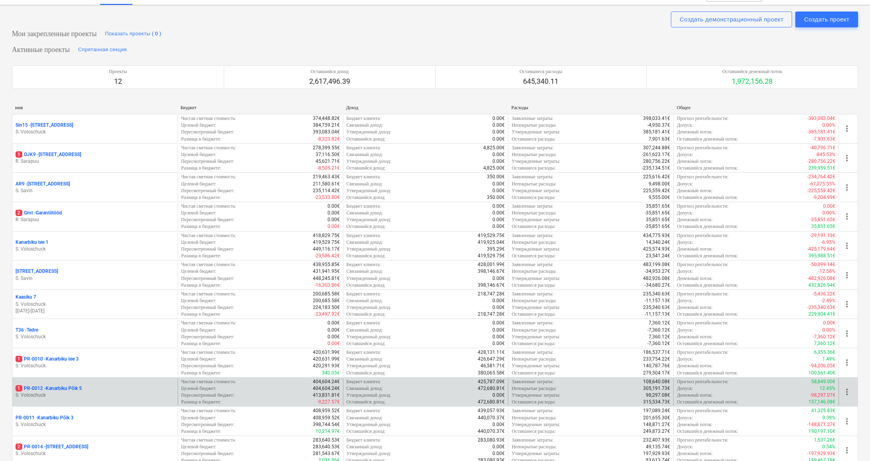
scroll to position [45, 0]
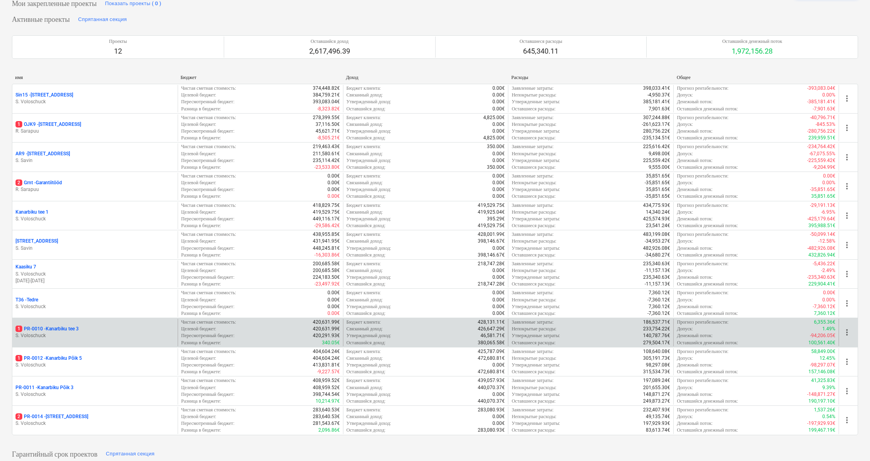
click at [85, 326] on div "1 PR-0010 - [GEOGRAPHIC_DATA] tee 3" at bounding box center [94, 329] width 159 height 7
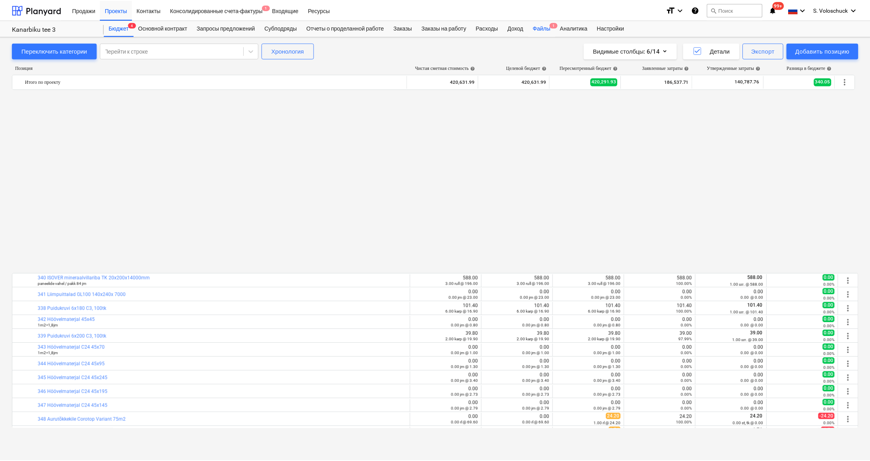
scroll to position [461, 0]
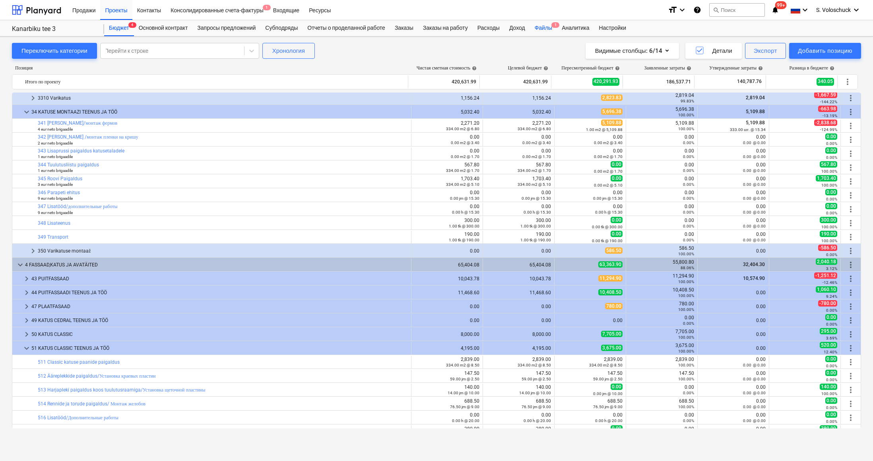
click at [555, 27] on div "Файлы 1" at bounding box center [543, 28] width 27 height 16
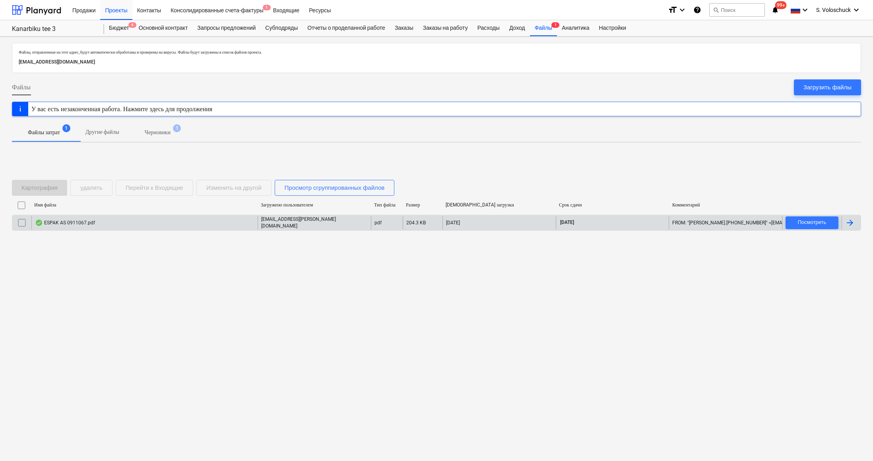
click at [270, 225] on p "aed.keila@espak.ee" at bounding box center [314, 223] width 107 height 14
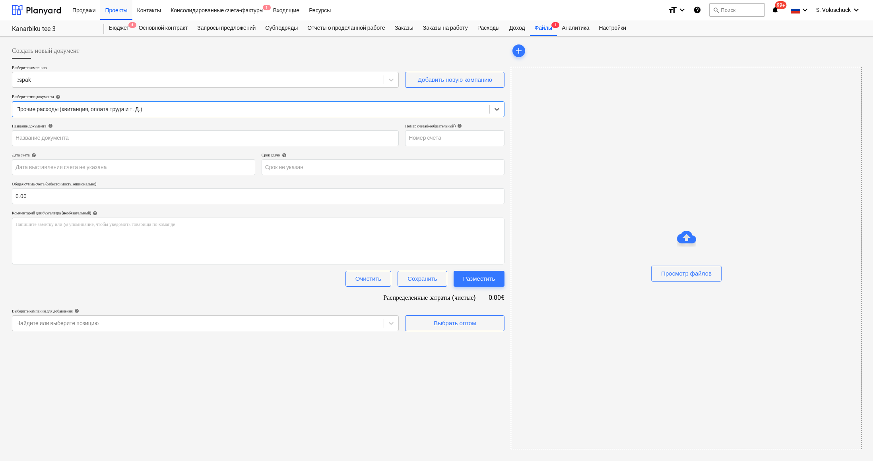
type input "0911067"
type input "18 Sep 2025"
type input "18 Oct 2025"
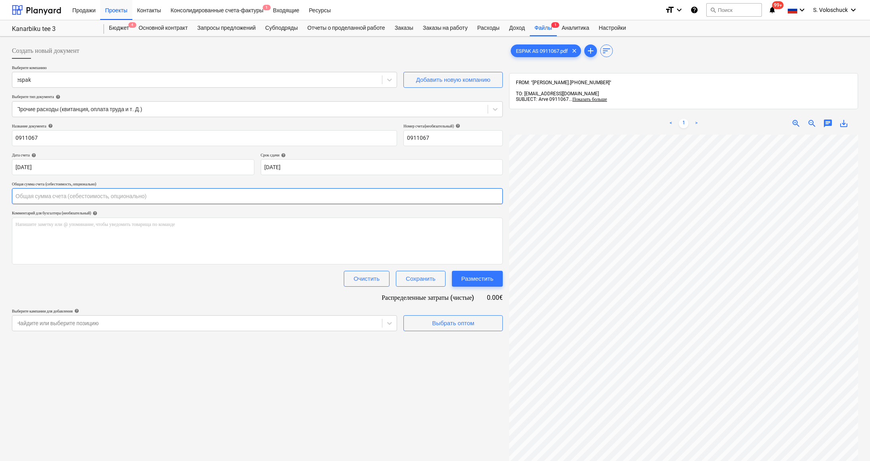
click at [76, 198] on input "text" at bounding box center [257, 196] width 491 height 16
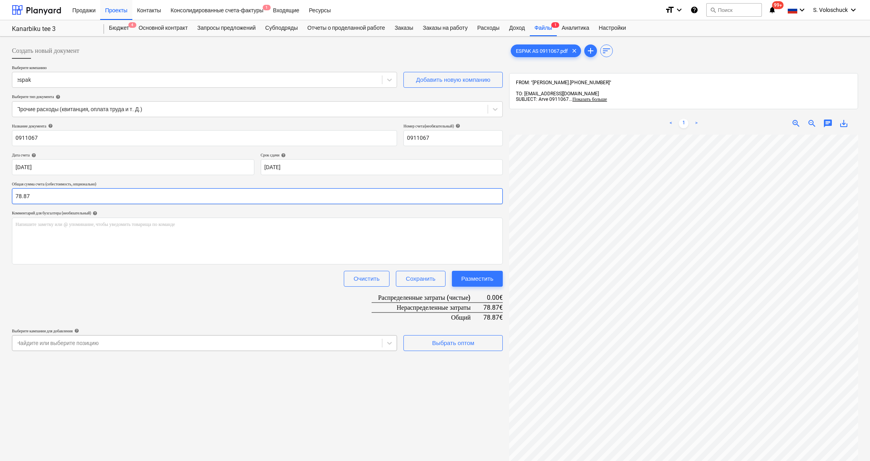
type input "78.87"
click at [186, 336] on div "Найдите или выберите позицию" at bounding box center [204, 343] width 385 height 16
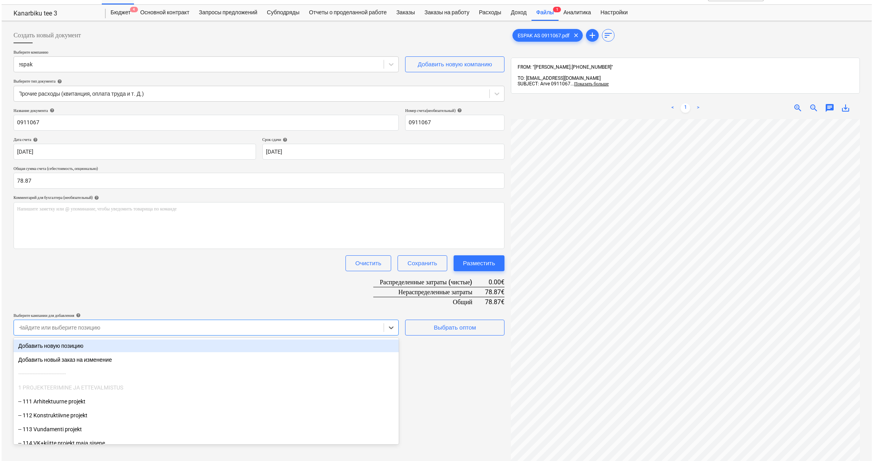
scroll to position [16, 0]
click at [234, 280] on div "Название документа help 0911067 Номер счета (необязательный) help 0911067 Дата …" at bounding box center [257, 222] width 491 height 228
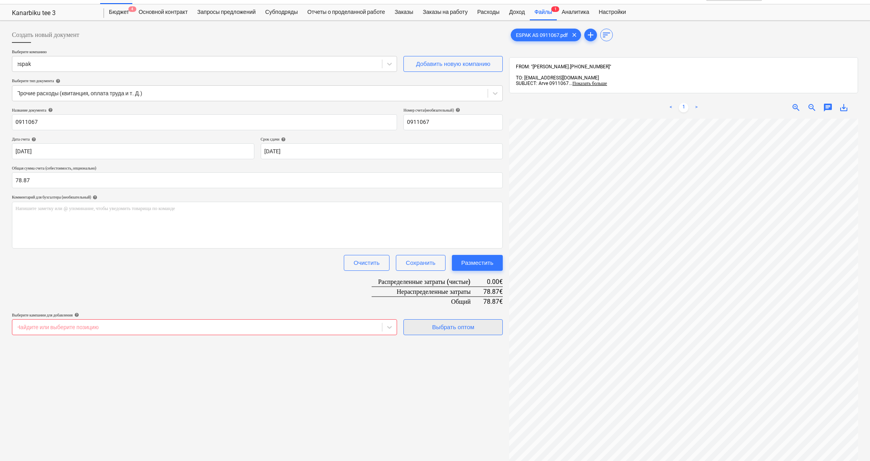
click at [467, 324] on div "Выбрать оптом" at bounding box center [453, 327] width 42 height 10
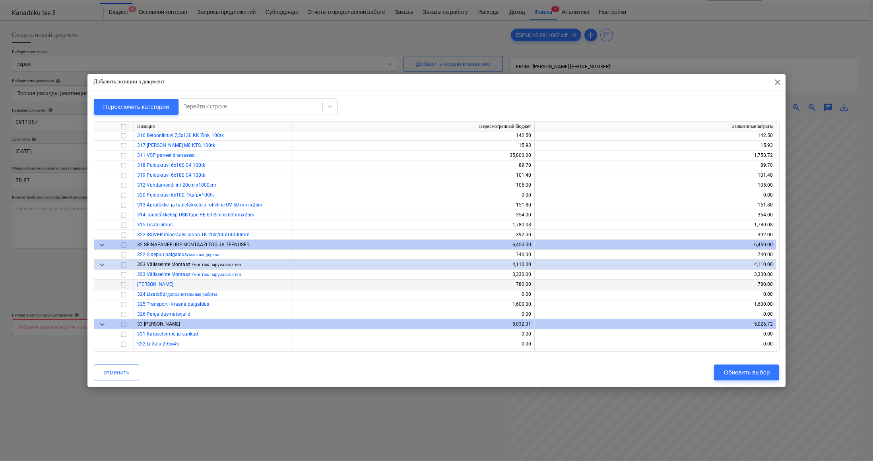
scroll to position [1622, 0]
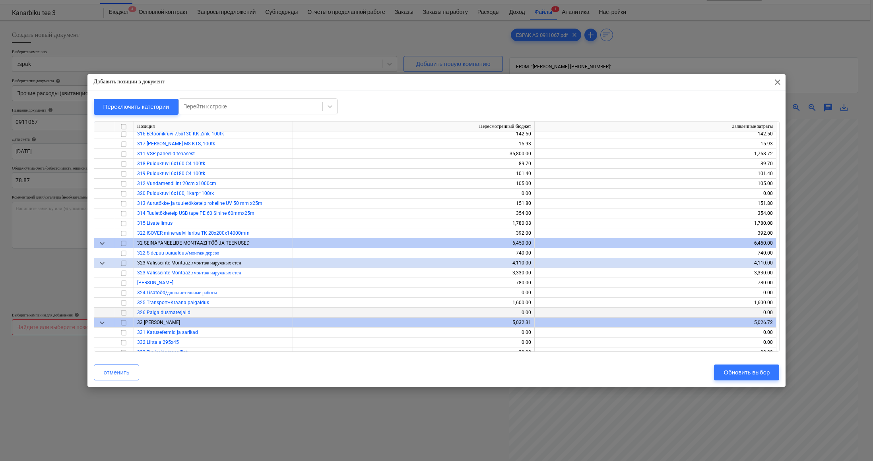
click at [123, 313] on input "checkbox" at bounding box center [124, 313] width 10 height 10
click at [732, 373] on div "Обновить выбор" at bounding box center [746, 373] width 46 height 10
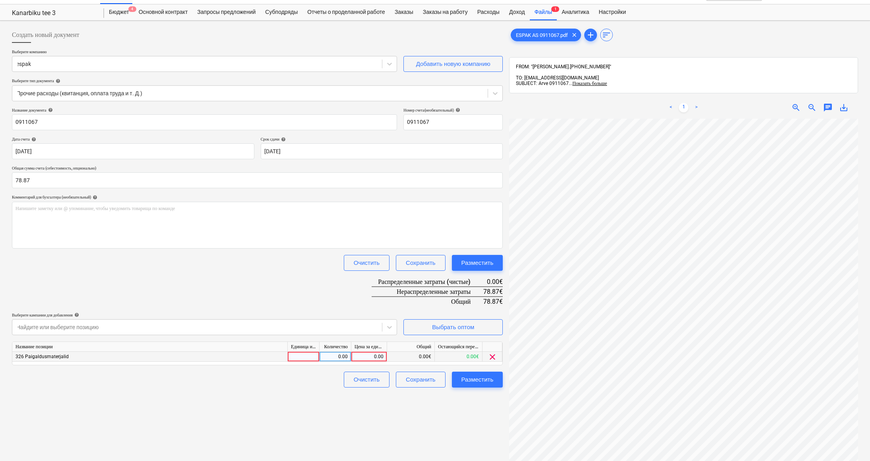
click at [371, 355] on div "0.00" at bounding box center [368, 357] width 29 height 10
type input "78.87"
click at [490, 370] on div "Название документа help 0911067 Номер счета (необязательный) help 0911067 Дата …" at bounding box center [257, 248] width 491 height 280
click at [490, 377] on div "Разместить" at bounding box center [477, 380] width 32 height 10
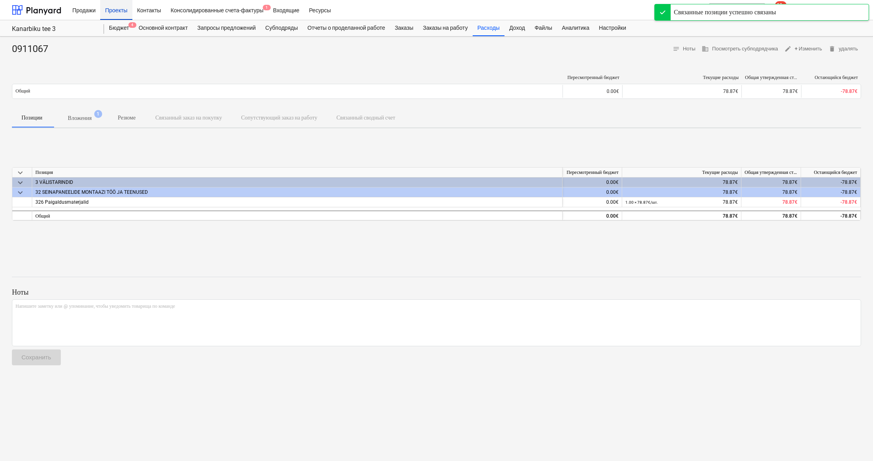
click at [123, 14] on div "Проекты" at bounding box center [116, 10] width 32 height 20
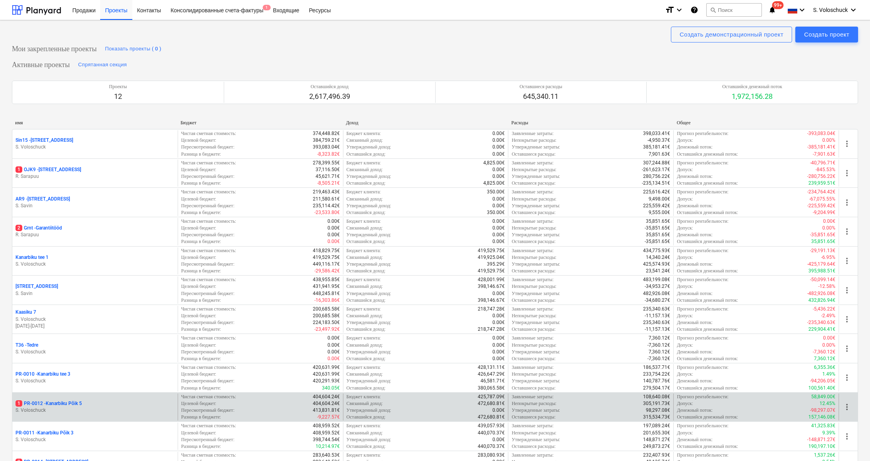
click at [77, 407] on p "S. Voloschuck" at bounding box center [94, 410] width 159 height 7
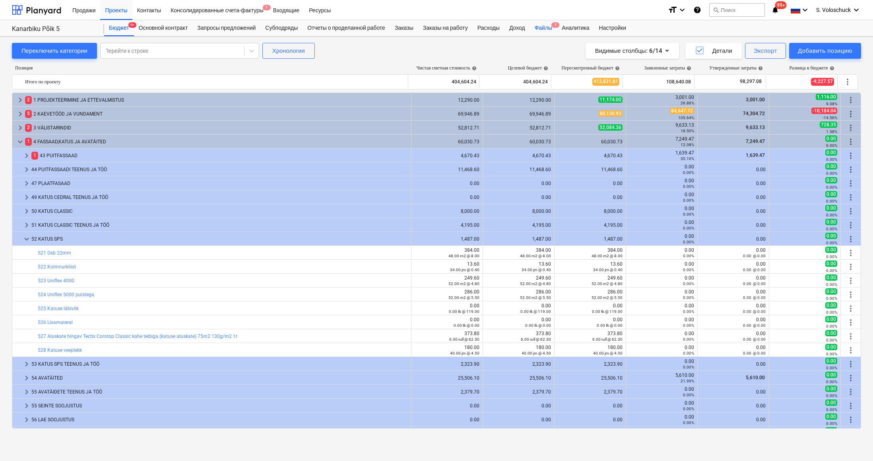
click at [557, 30] on div "Файлы 1" at bounding box center [543, 28] width 27 height 16
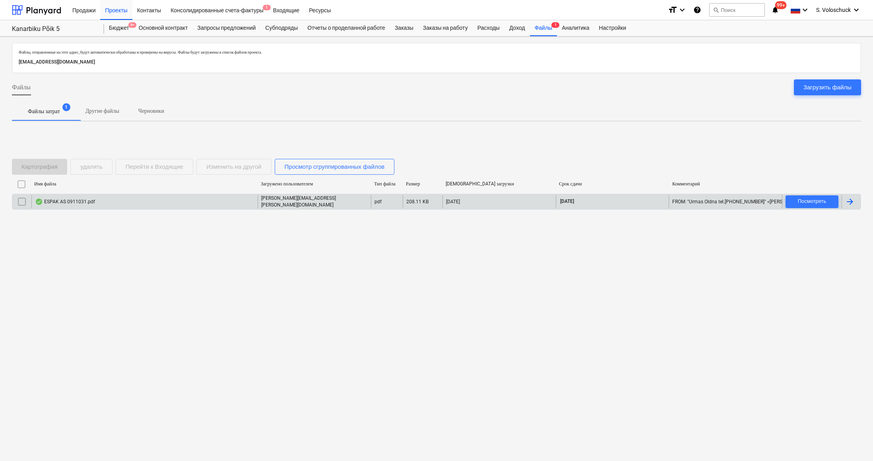
click at [213, 202] on div "ESPAK AS 0911031.pdf" at bounding box center [144, 202] width 226 height 14
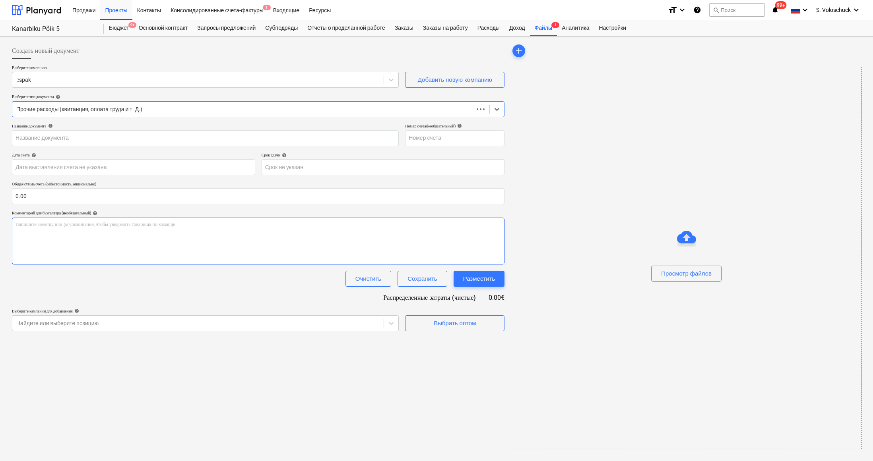
type input "0911031"
type input "18 Sep 2025"
type input "18 Oct 2025"
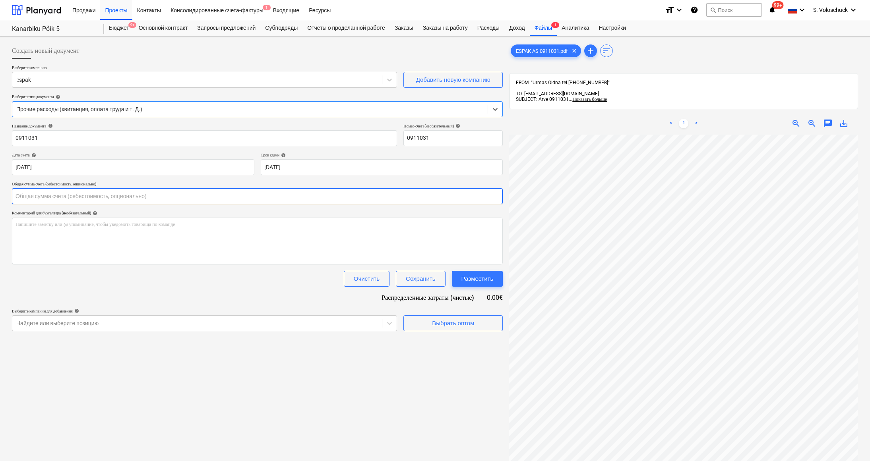
click at [156, 197] on input "text" at bounding box center [257, 196] width 491 height 16
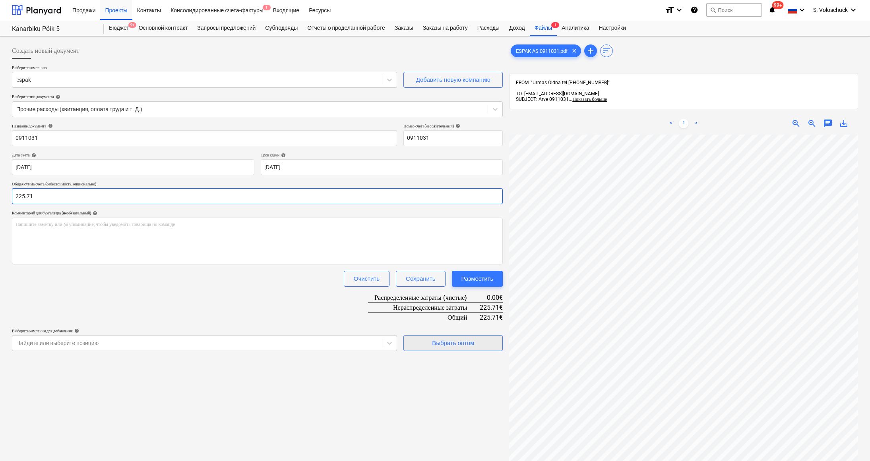
type input "225.71"
click at [436, 341] on div "Выбрать оптом" at bounding box center [453, 343] width 42 height 10
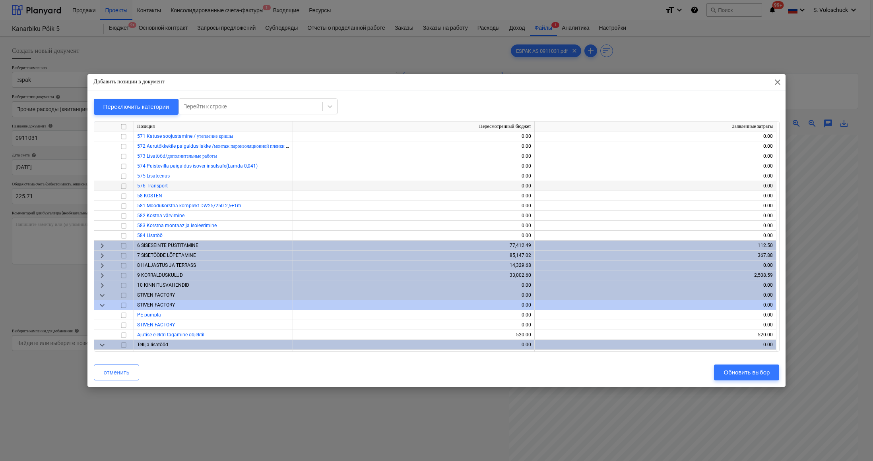
scroll to position [1141, 0]
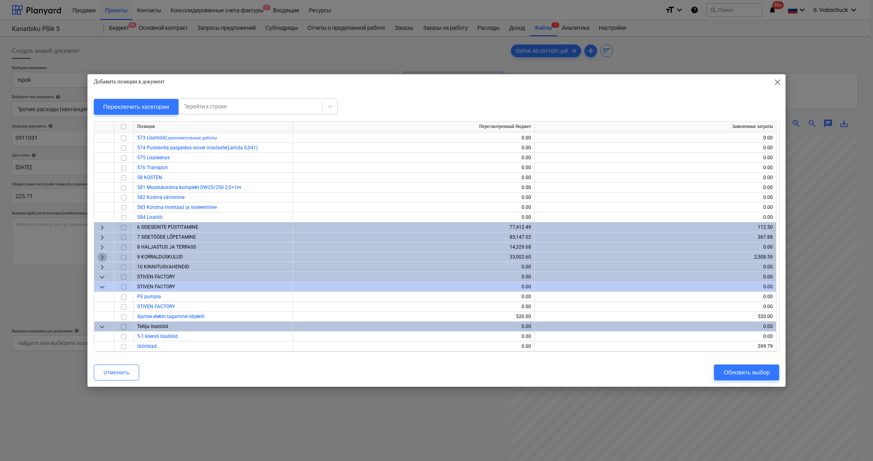
click at [100, 256] on span "keyboard_arrow_right" at bounding box center [102, 258] width 10 height 10
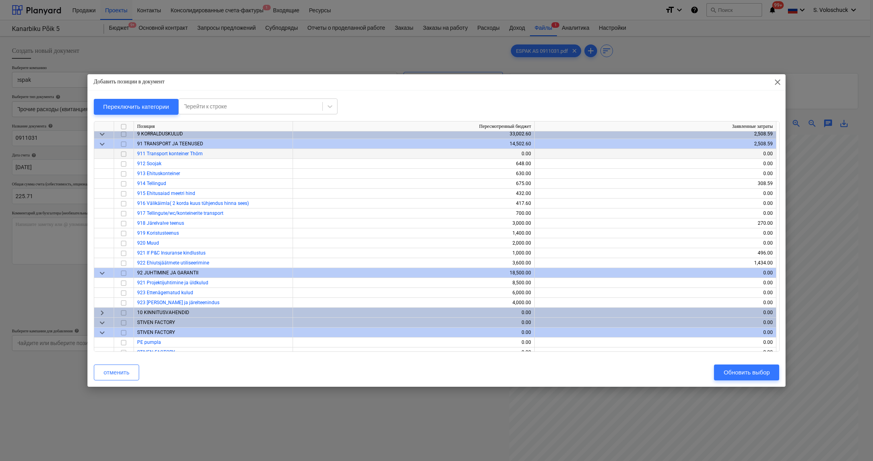
scroll to position [1252, 0]
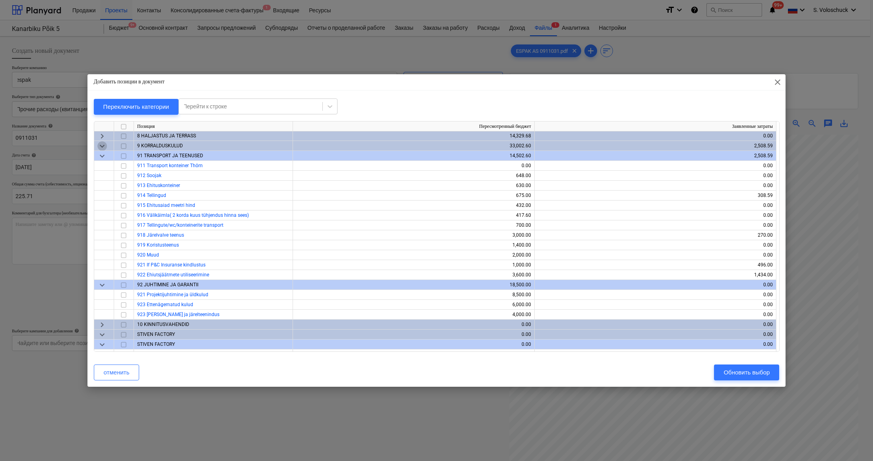
click at [107, 145] on span "keyboard_arrow_down" at bounding box center [102, 146] width 10 height 10
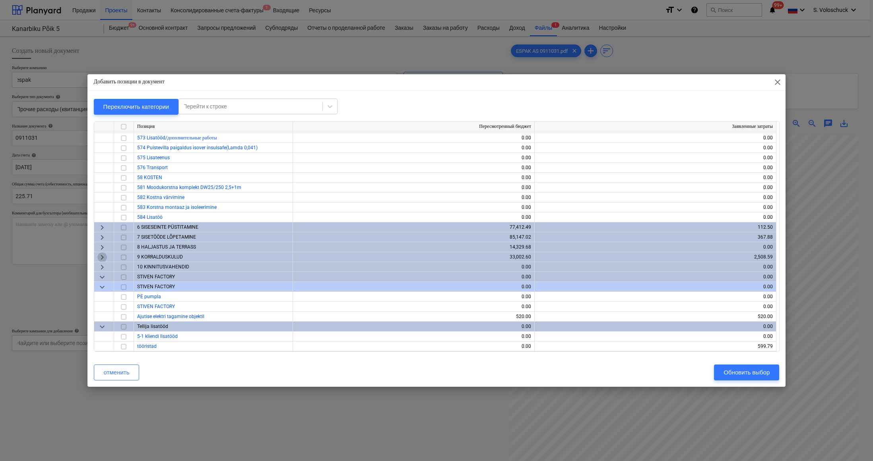
click at [103, 258] on span "keyboard_arrow_right" at bounding box center [102, 258] width 10 height 10
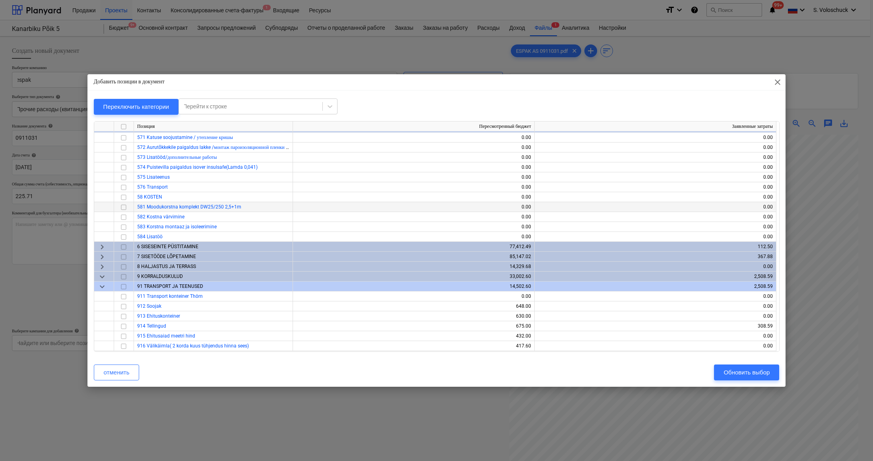
scroll to position [1167, 0]
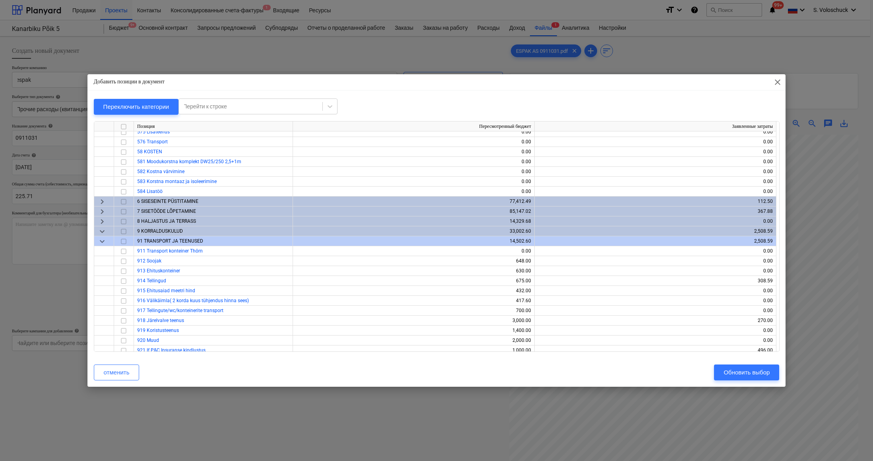
click at [105, 232] on span "keyboard_arrow_down" at bounding box center [102, 232] width 10 height 10
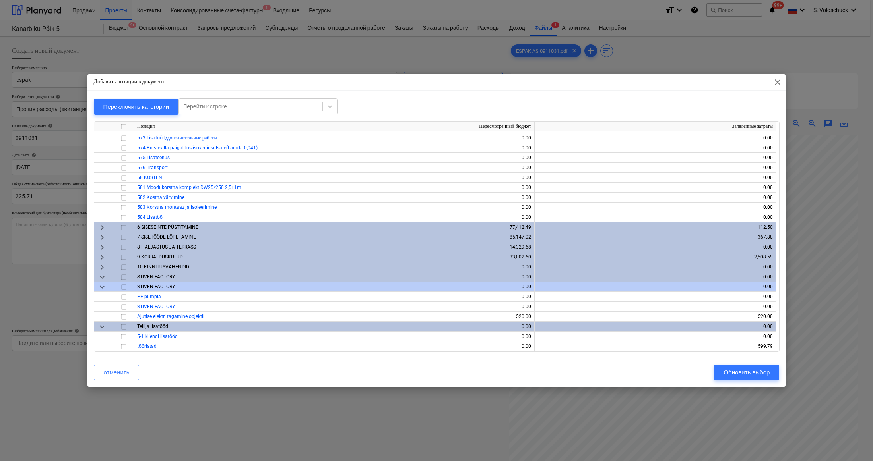
scroll to position [1141, 0]
click at [101, 260] on span "keyboard_arrow_right" at bounding box center [102, 258] width 10 height 10
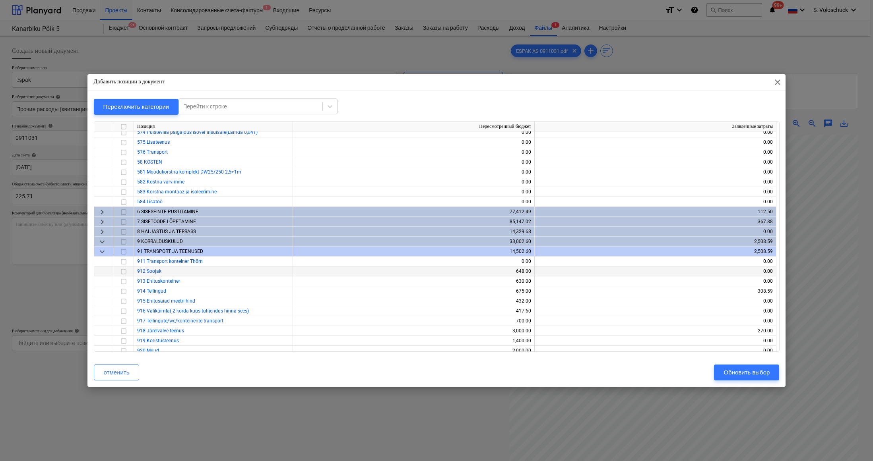
scroll to position [1201, 0]
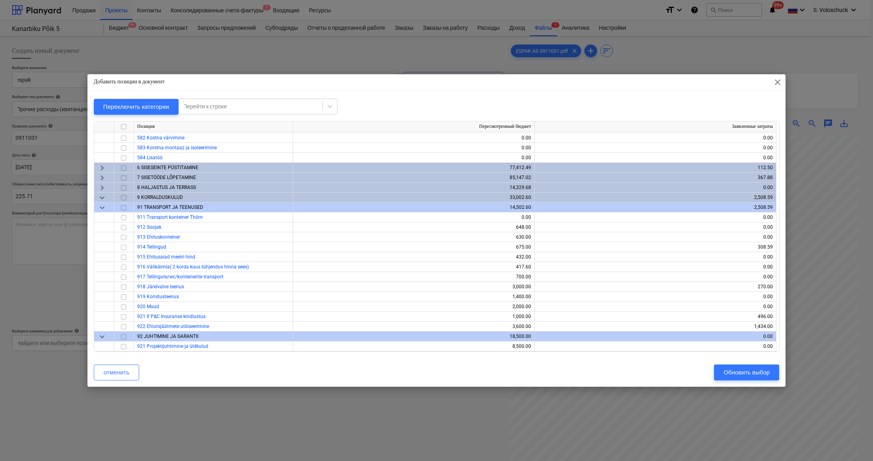
click at [101, 196] on span "keyboard_arrow_down" at bounding box center [102, 198] width 10 height 10
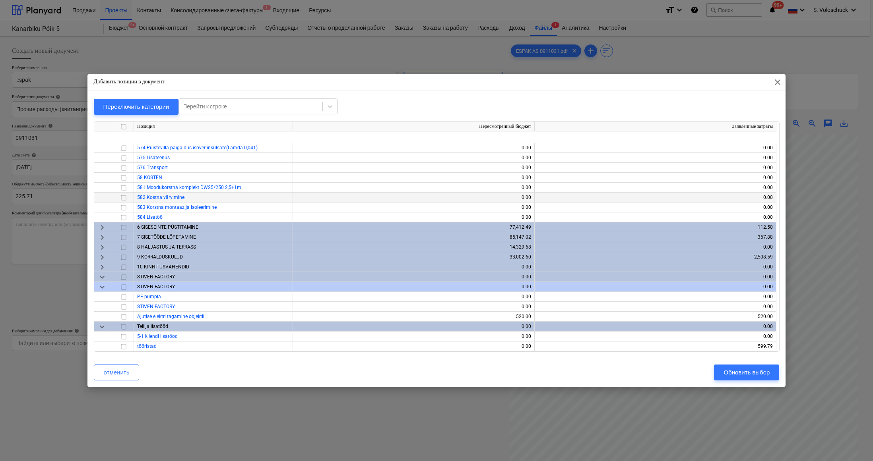
scroll to position [1141, 0]
click at [103, 260] on span "keyboard_arrow_right" at bounding box center [102, 258] width 10 height 10
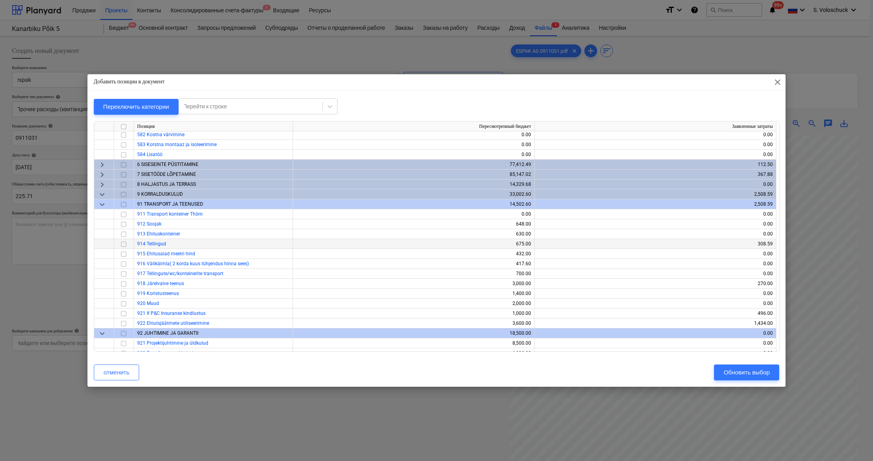
scroll to position [1218, 0]
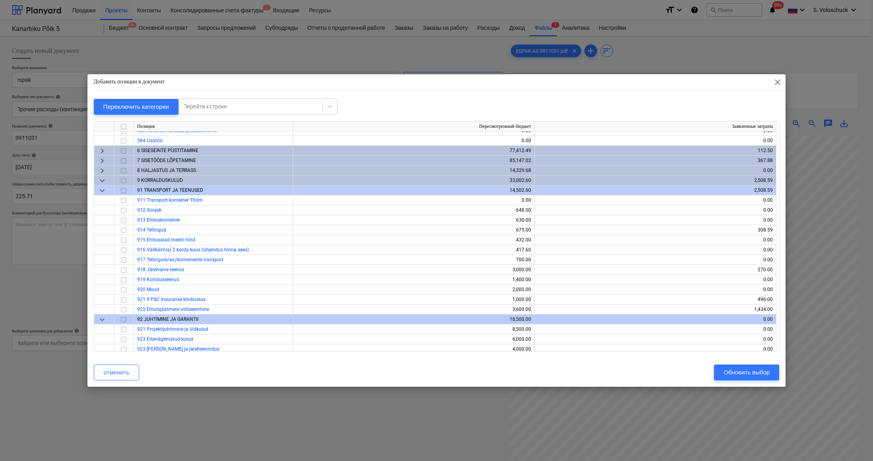
click at [104, 161] on span "keyboard_arrow_right" at bounding box center [102, 161] width 10 height 10
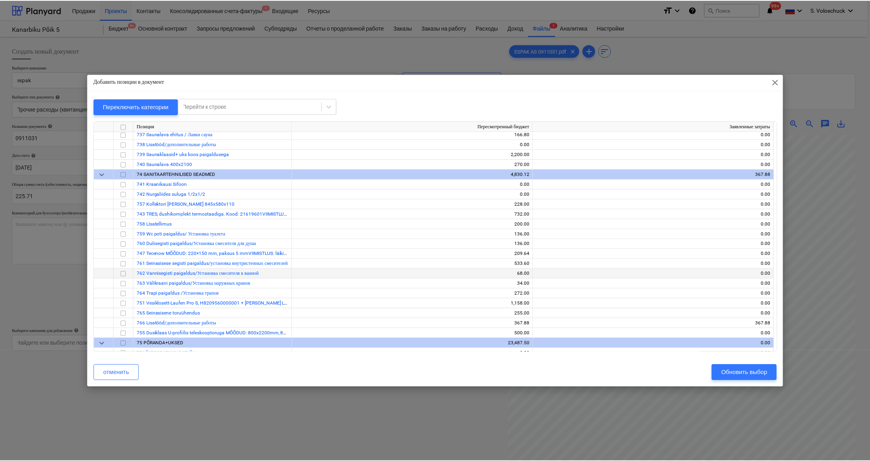
scroll to position [1563, 0]
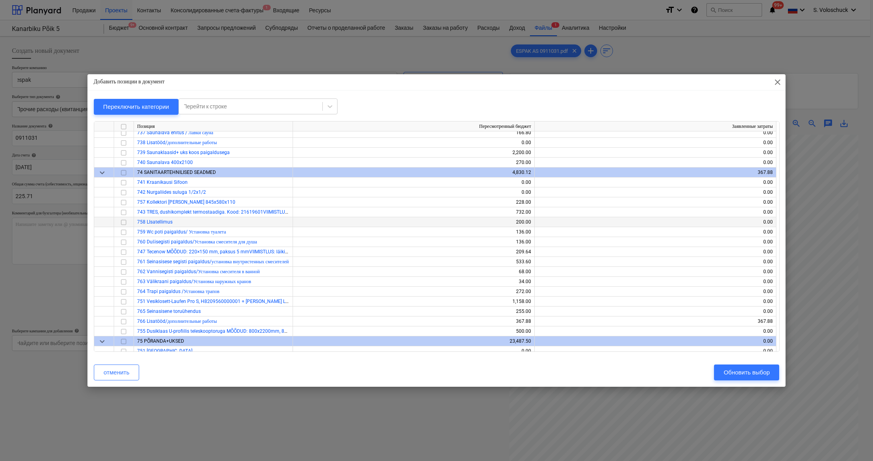
click at [125, 222] on input "checkbox" at bounding box center [124, 223] width 10 height 10
click at [734, 372] on div "Обновить выбор" at bounding box center [746, 373] width 46 height 10
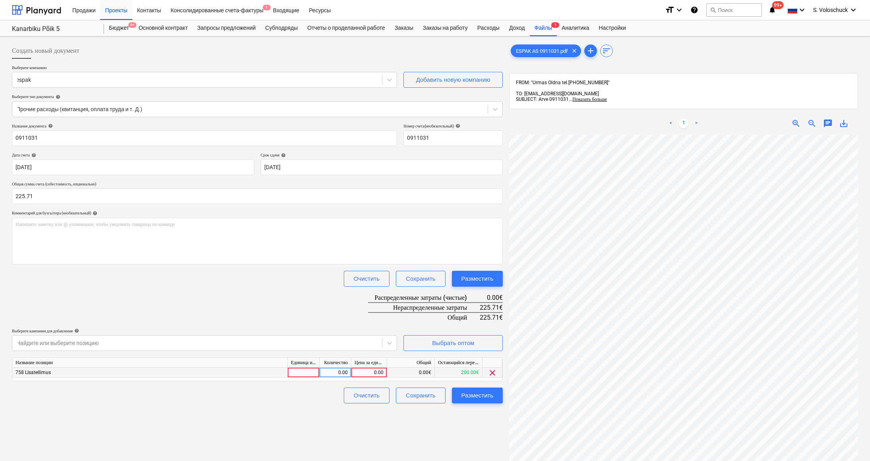
click at [370, 372] on div "0.00" at bounding box center [368, 373] width 29 height 10
type input "225.71"
click at [488, 395] on div "Разместить" at bounding box center [477, 396] width 32 height 10
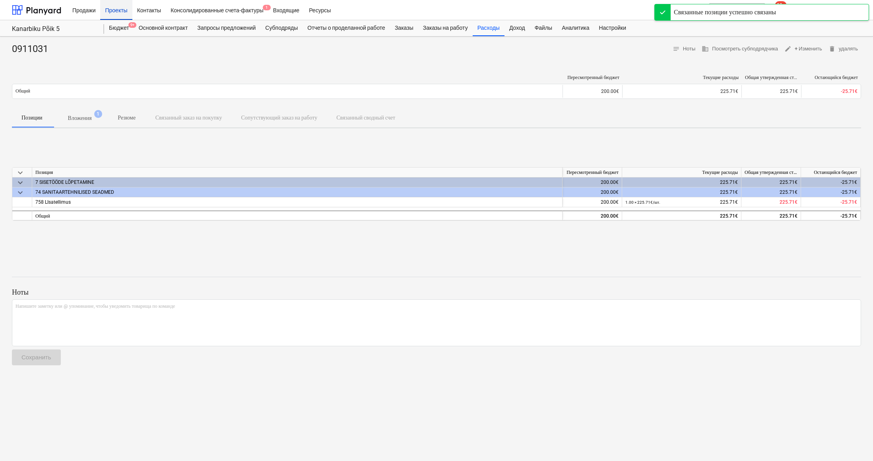
click at [122, 12] on div "Проекты" at bounding box center [116, 10] width 32 height 20
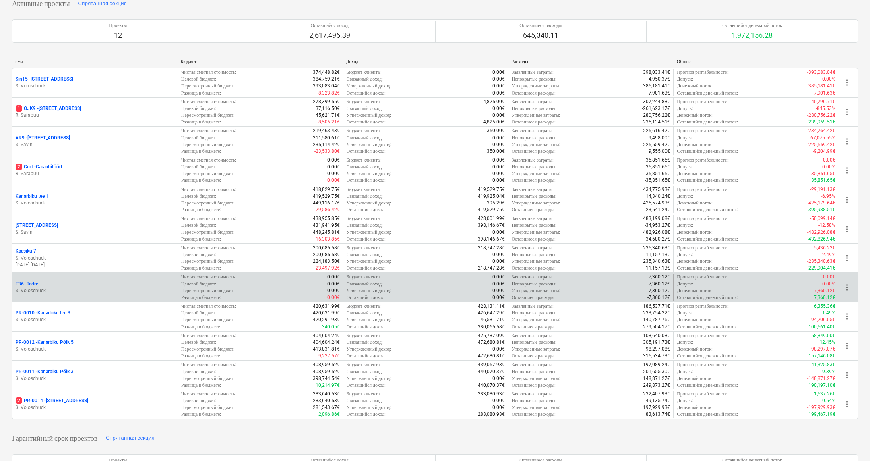
scroll to position [111, 0]
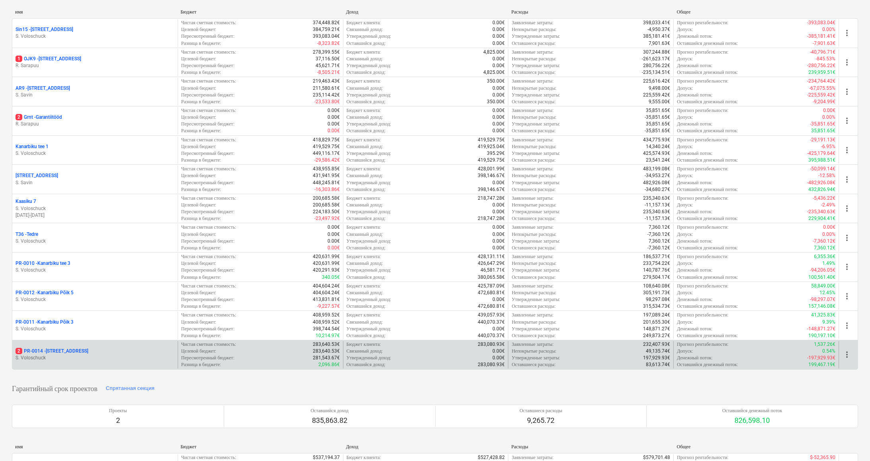
click at [53, 348] on p "2 PR-0014 - Luige tee 29" at bounding box center [51, 351] width 73 height 7
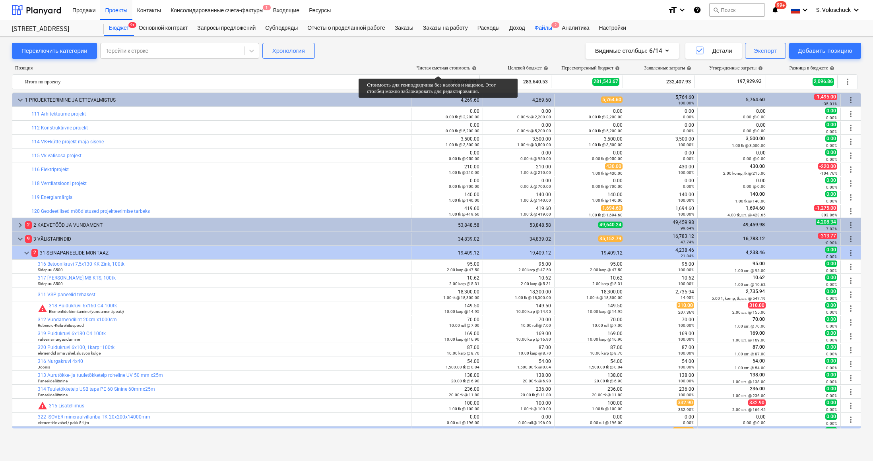
click at [554, 24] on div "Файлы 2" at bounding box center [543, 28] width 27 height 16
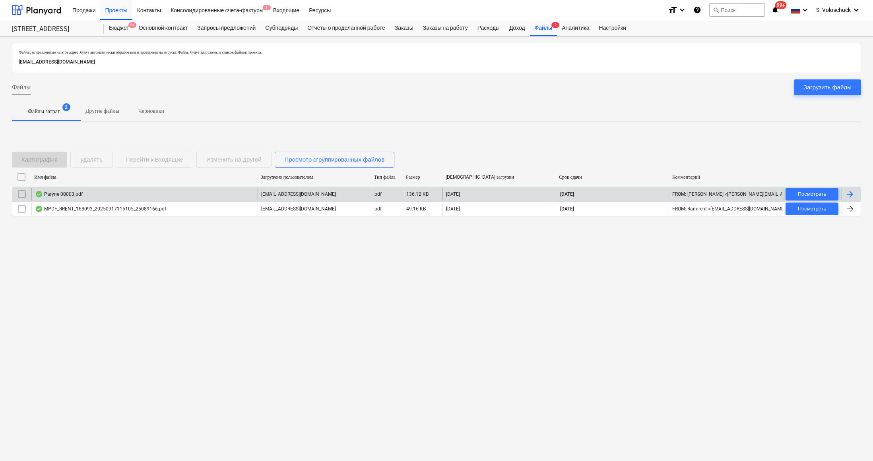
click at [113, 198] on div "Paryne 00003.pdf" at bounding box center [144, 194] width 226 height 13
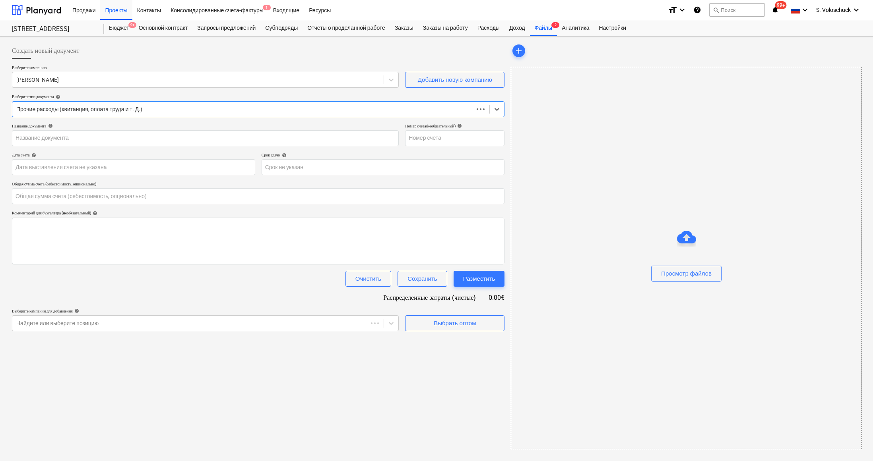
type input "0.00"
type input "00003"
type input "[DATE]"
type input "07 Oct 2025"
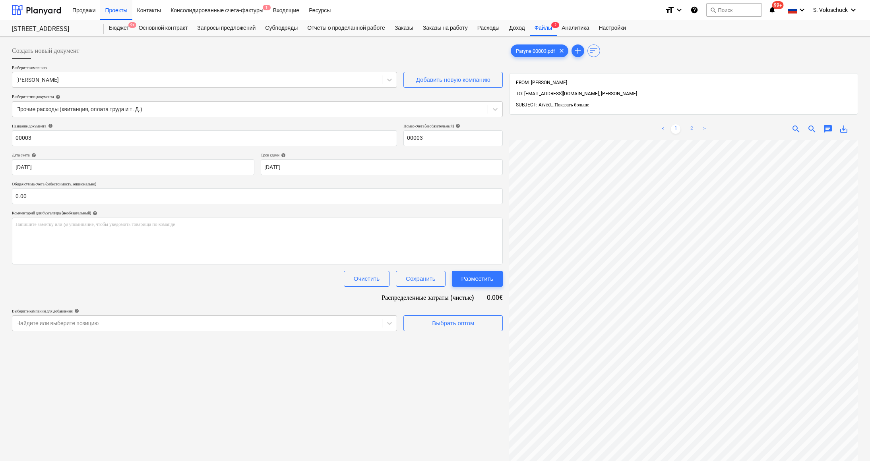
click at [691, 124] on link "2" at bounding box center [692, 129] width 10 height 10
click at [164, 195] on input "text" at bounding box center [257, 196] width 491 height 16
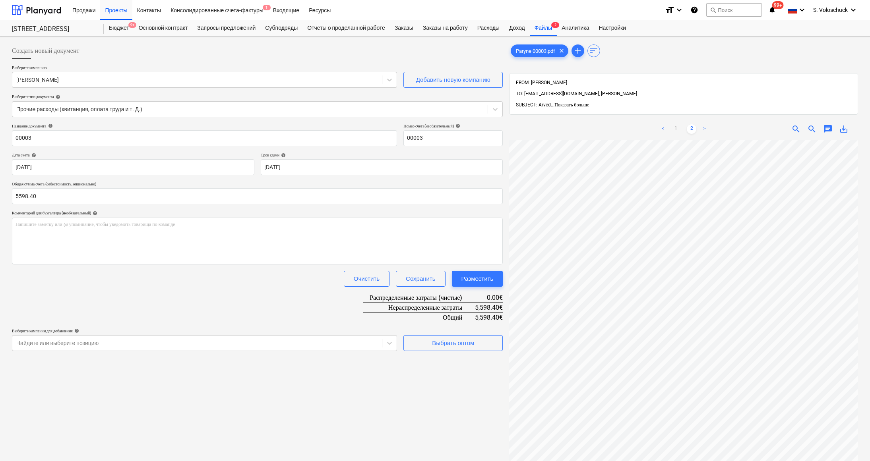
type input "5,598.40"
click at [273, 290] on div "Название документа help 00003 Номер счета (необязательный) help 00003 Дата счет…" at bounding box center [257, 238] width 491 height 228
click at [469, 343] on div "Выбрать оптом" at bounding box center [453, 343] width 42 height 10
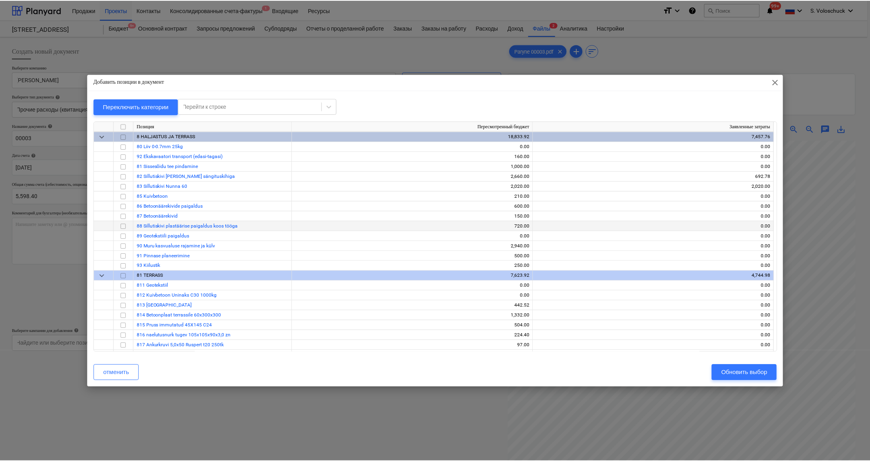
scroll to position [5513, 0]
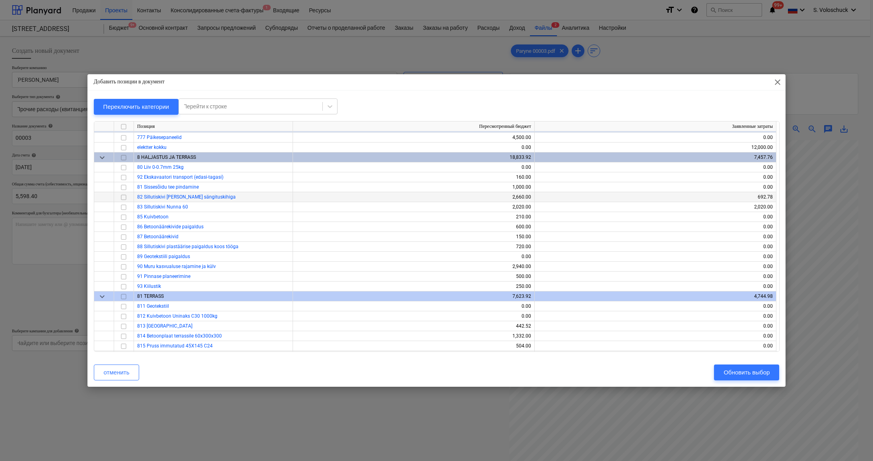
click at [123, 199] on input "checkbox" at bounding box center [124, 198] width 10 height 10
click at [123, 177] on input "checkbox" at bounding box center [124, 178] width 10 height 10
click at [124, 227] on input "checkbox" at bounding box center [124, 228] width 10 height 10
click at [120, 245] on input "checkbox" at bounding box center [124, 247] width 10 height 10
click at [126, 256] on input "checkbox" at bounding box center [124, 257] width 10 height 10
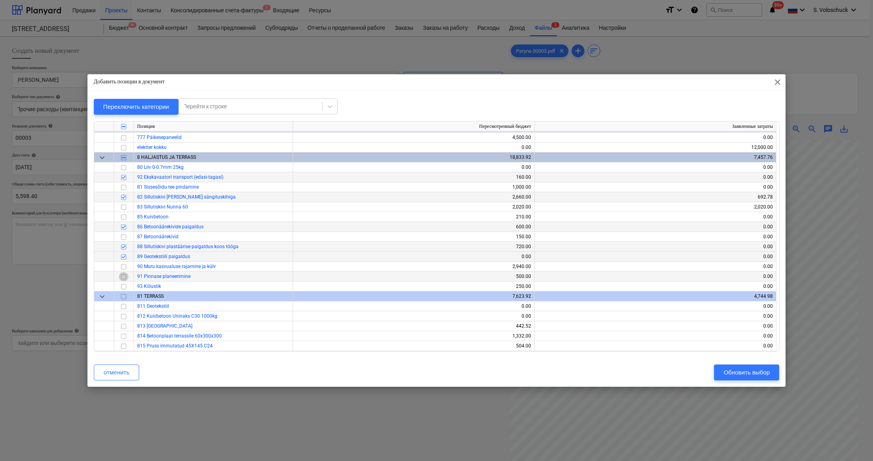
click at [124, 277] on input "checkbox" at bounding box center [124, 277] width 10 height 10
click at [126, 287] on input "checkbox" at bounding box center [124, 287] width 10 height 10
click at [769, 370] on div "Обновить выбор" at bounding box center [746, 373] width 46 height 10
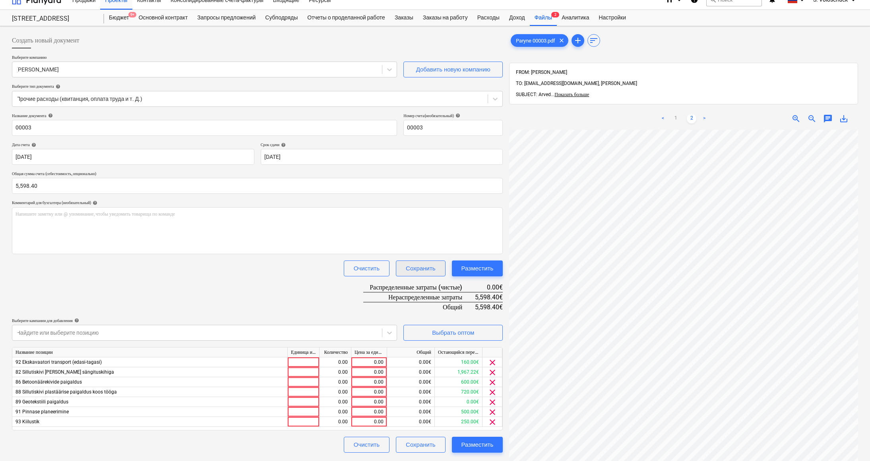
scroll to position [90, 0]
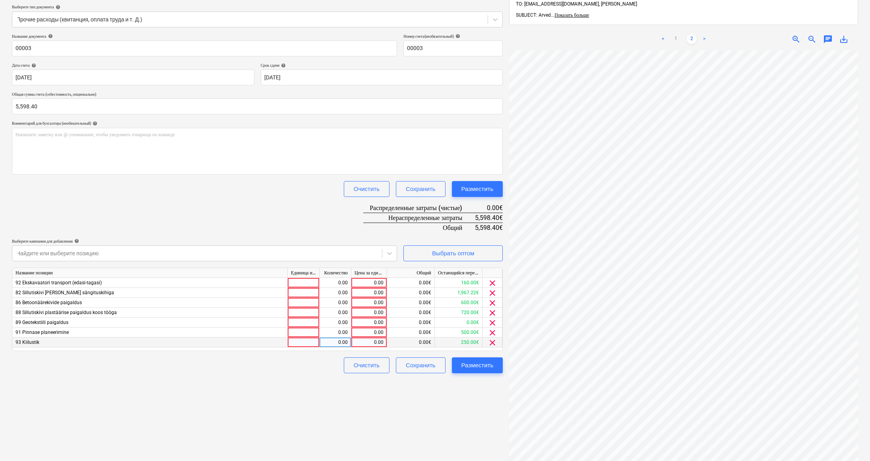
click at [371, 340] on div "0.00" at bounding box center [368, 343] width 29 height 10
type input "250"
click at [676, 35] on link "1" at bounding box center [676, 40] width 10 height 10
click at [369, 331] on div "0.00" at bounding box center [368, 333] width 29 height 10
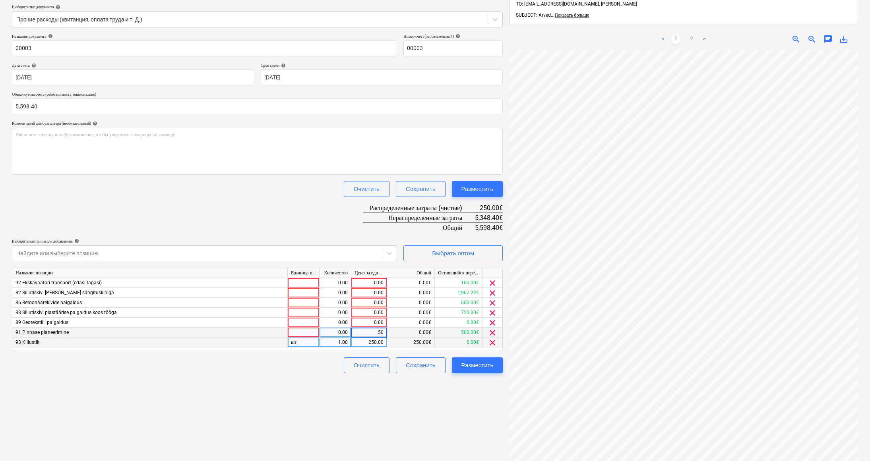
type input "500"
click at [365, 314] on div "0.00" at bounding box center [368, 313] width 29 height 10
type input "720"
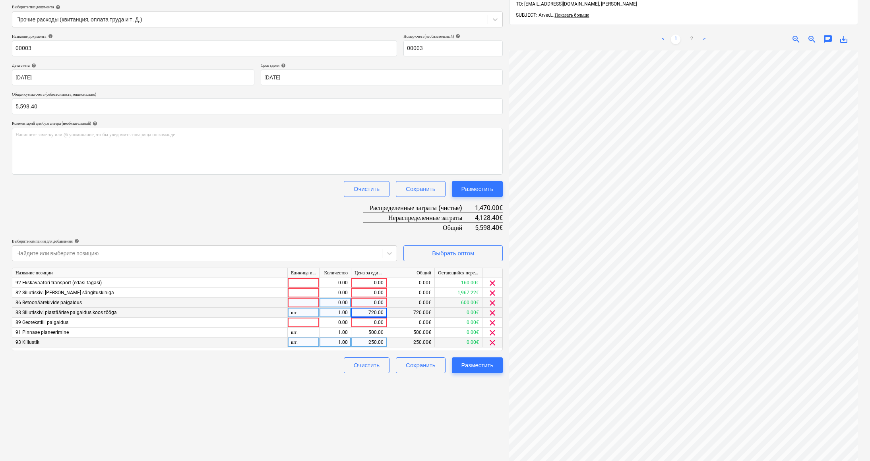
click at [365, 306] on div "0.00" at bounding box center [368, 303] width 29 height 10
type input "600"
click at [370, 282] on div "0.00" at bounding box center [368, 283] width 29 height 10
type input "160"
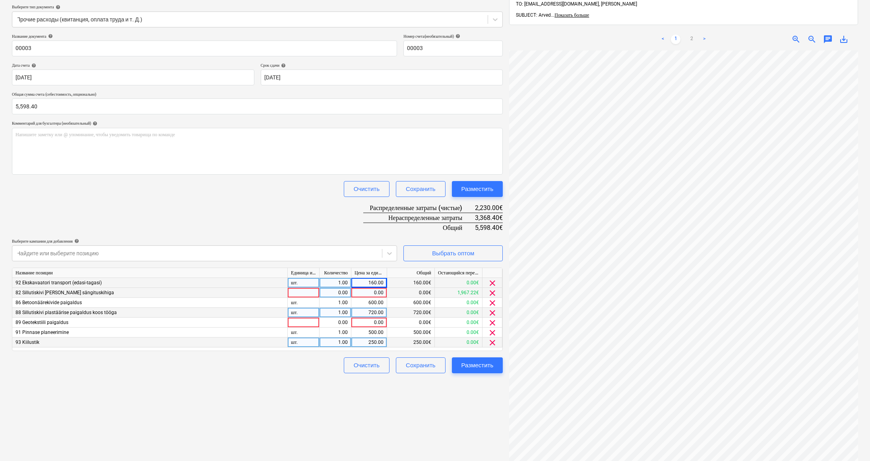
click at [372, 293] on div "0.00" at bounding box center [368, 293] width 29 height 10
type input "3368.40"
click at [383, 395] on div "Создать новый документ Выберите компанию Paryne OÜ Добавить новую компанию Выбе…" at bounding box center [257, 221] width 497 height 543
click at [474, 359] on button "Разместить" at bounding box center [477, 366] width 51 height 16
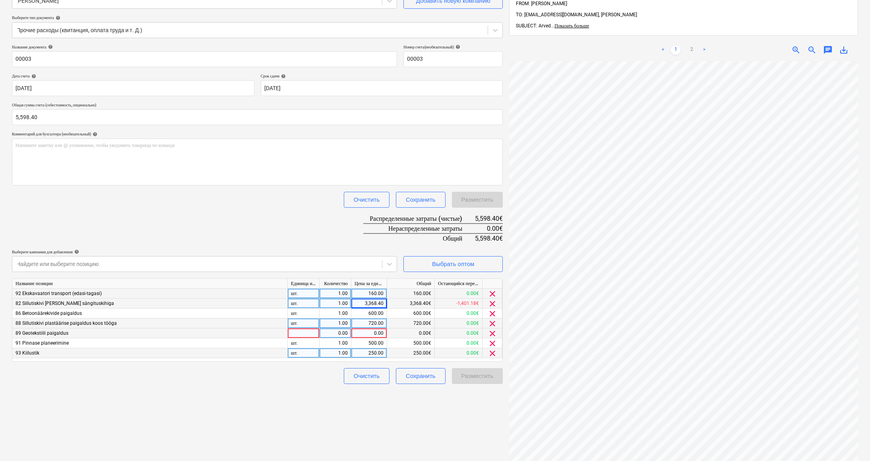
click at [493, 335] on span "clear" at bounding box center [493, 334] width 10 height 10
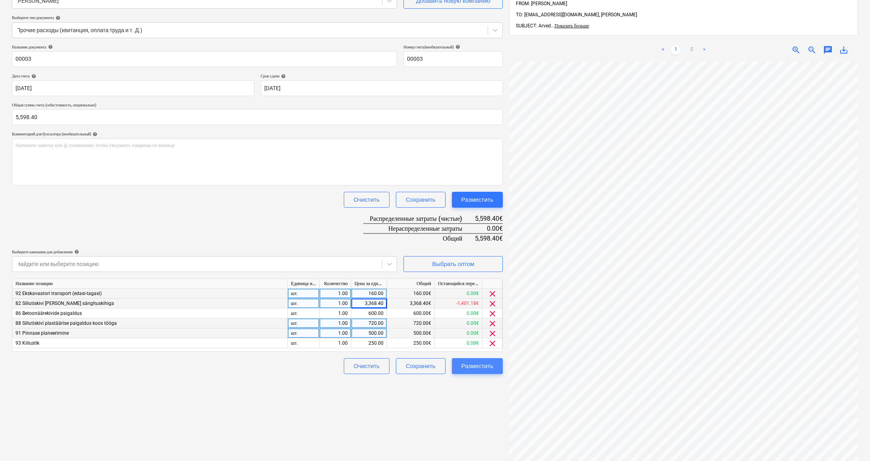
click at [480, 366] on div "Разместить" at bounding box center [477, 366] width 32 height 10
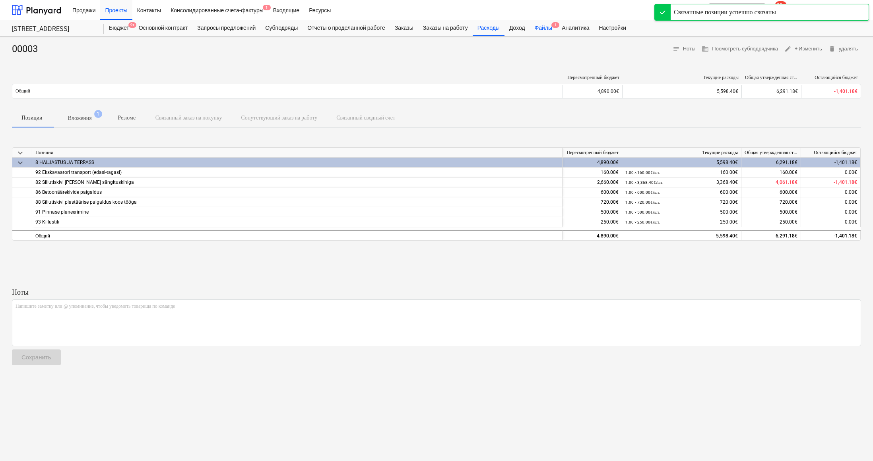
click at [557, 25] on div "Файлы 1" at bounding box center [543, 28] width 27 height 16
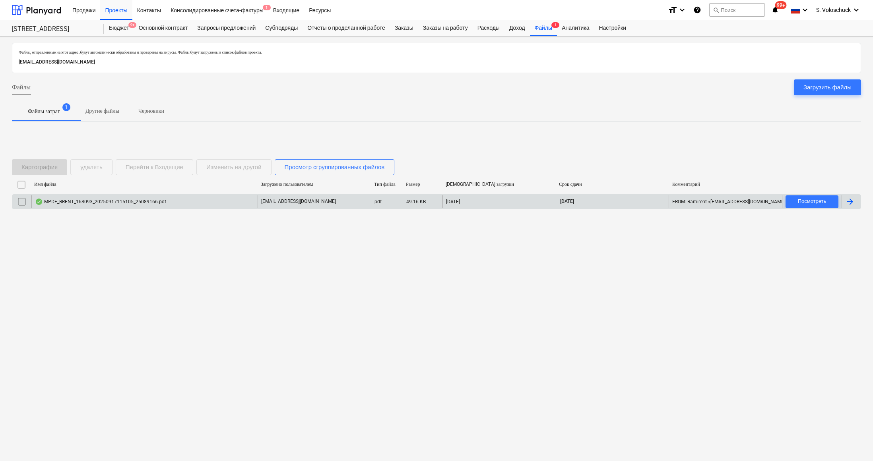
click at [142, 203] on div "MPDF_RRENT_168093_20250917115105_25089166.pdf" at bounding box center [100, 202] width 131 height 6
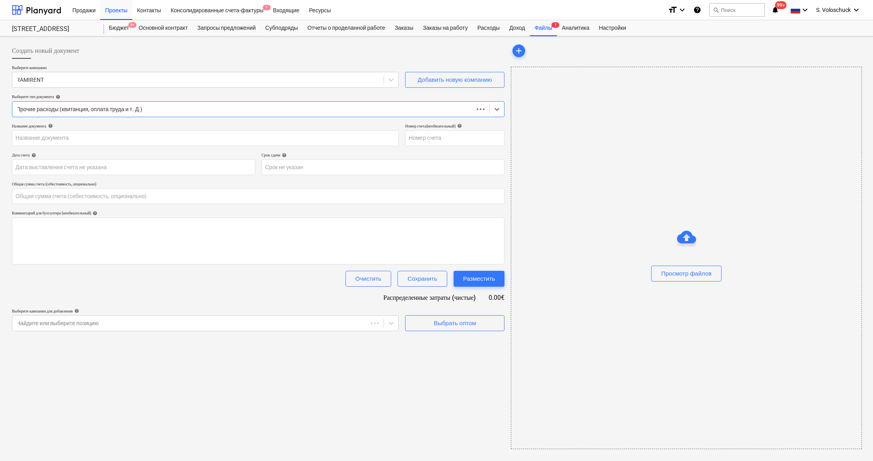
type input "0.00"
type input "25089166"
type input "[DATE]"
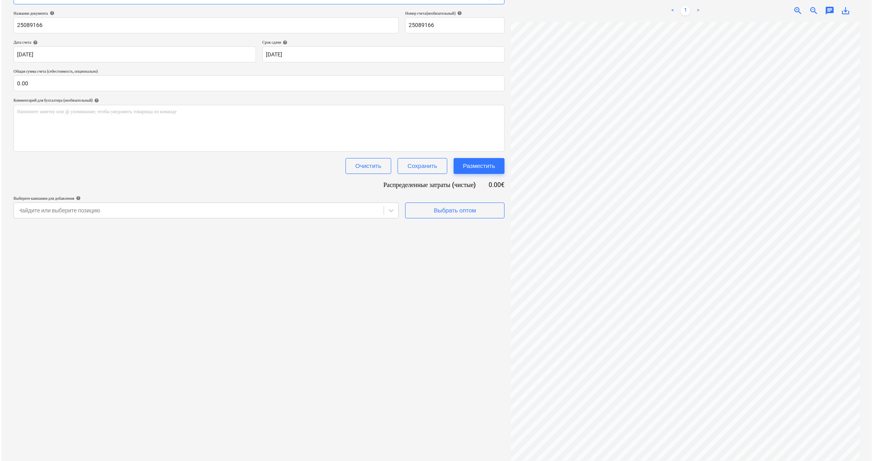
scroll to position [25, 0]
click at [95, 84] on input "text" at bounding box center [257, 84] width 491 height 16
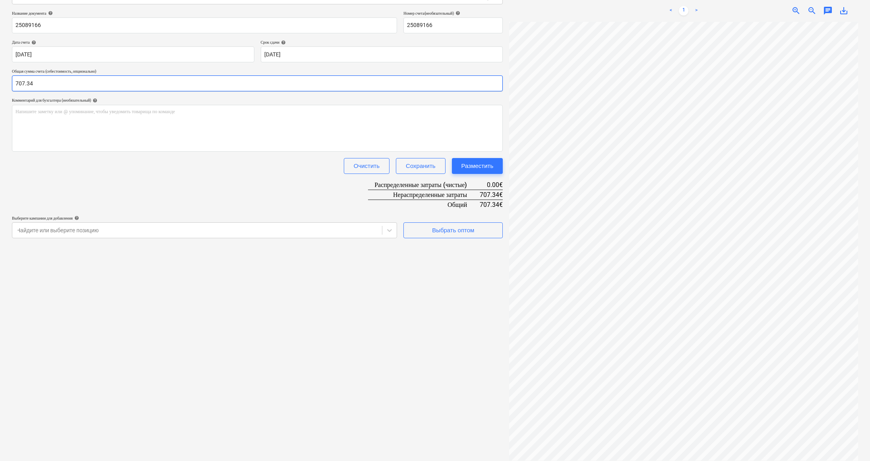
type input "707.34"
click at [383, 310] on div "Создать новый документ Выберите компанию RAMIRENT Добавить новую компанию Выбер…" at bounding box center [257, 195] width 497 height 537
click at [463, 229] on div "Выбрать оптом" at bounding box center [453, 230] width 42 height 10
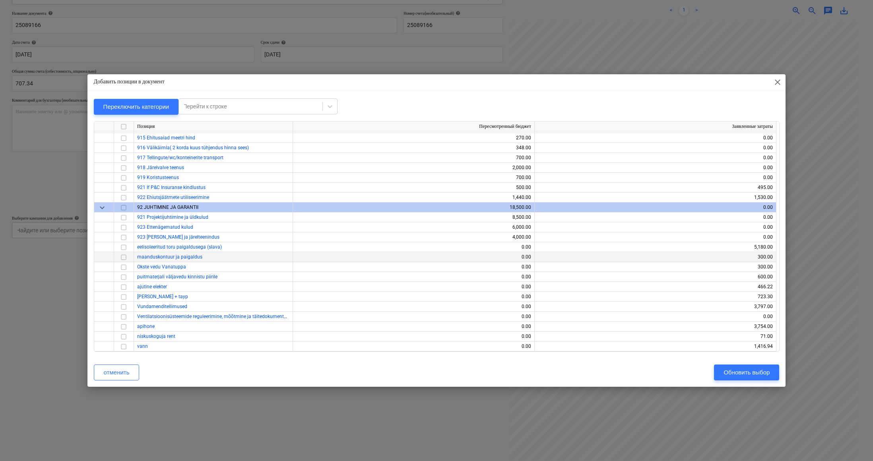
scroll to position [5815, 0]
